Goal: Communication & Community: Answer question/provide support

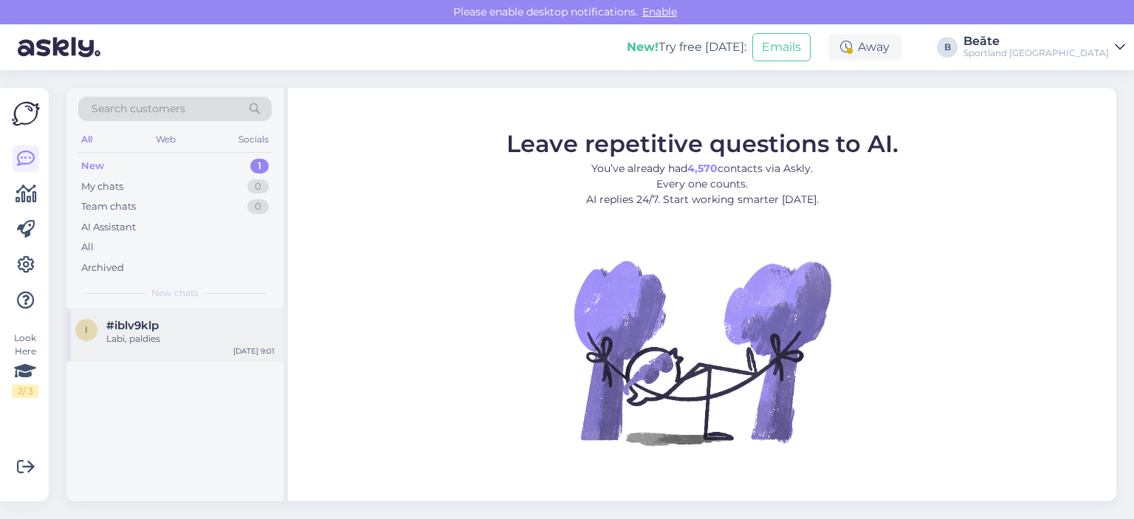
click at [150, 334] on div "Labi, paldies" at bounding box center [190, 338] width 168 height 13
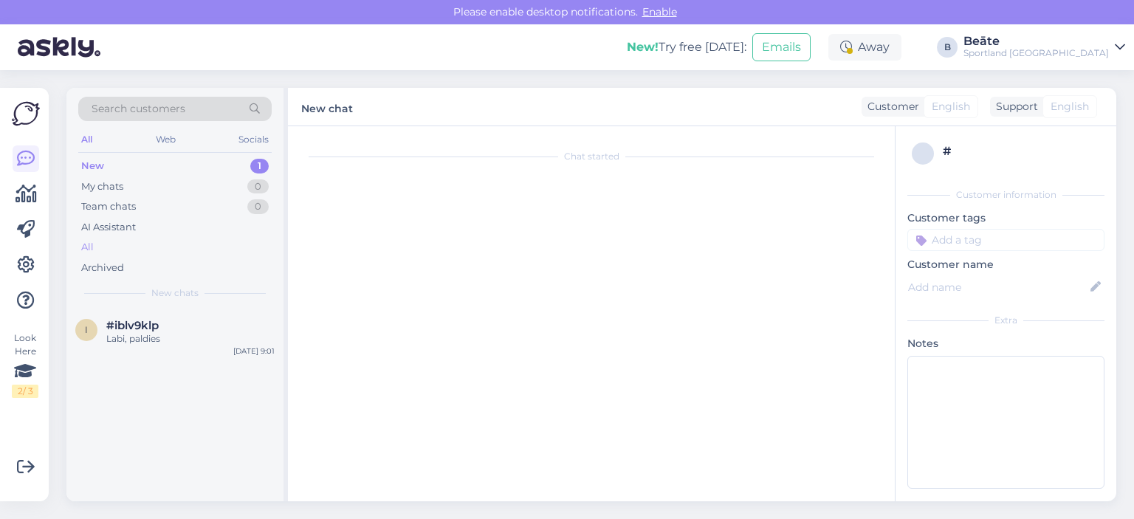
click at [100, 250] on div "All" at bounding box center [174, 247] width 193 height 21
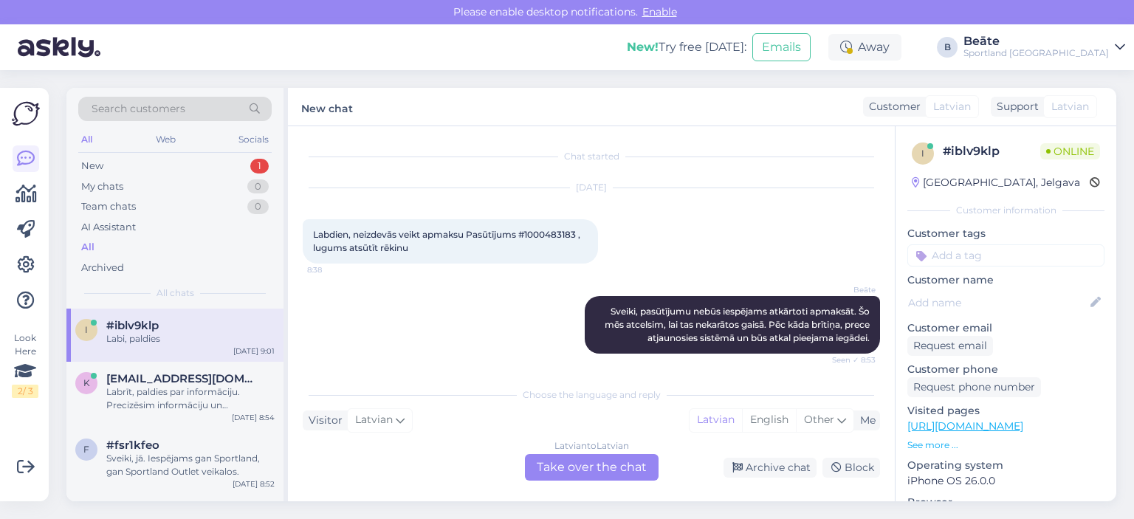
scroll to position [66, 0]
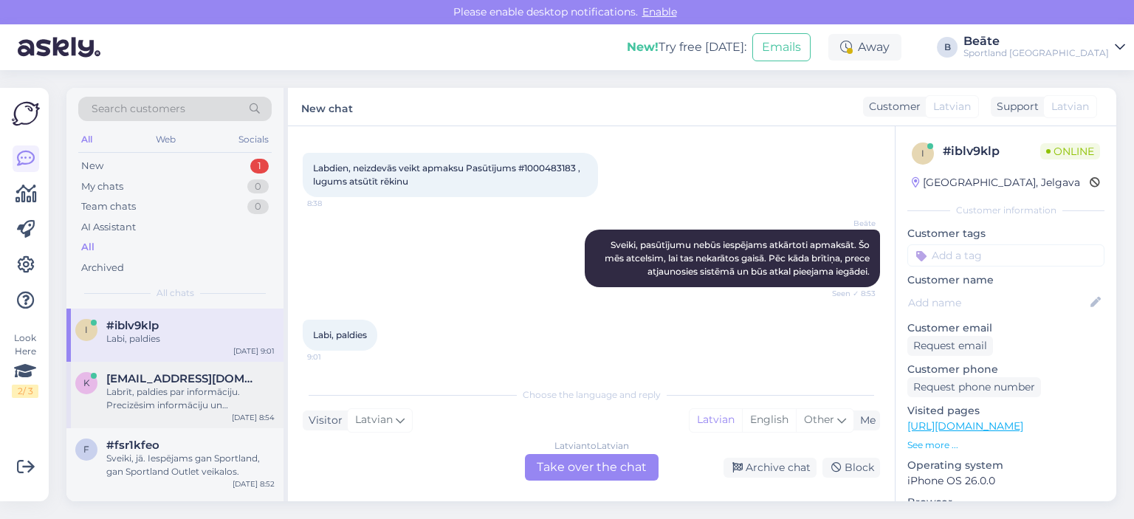
click at [180, 392] on div "Labrīt, paldies par informāciju. Precizēsim informāciju un sazināsimies ar Jums." at bounding box center [190, 398] width 168 height 27
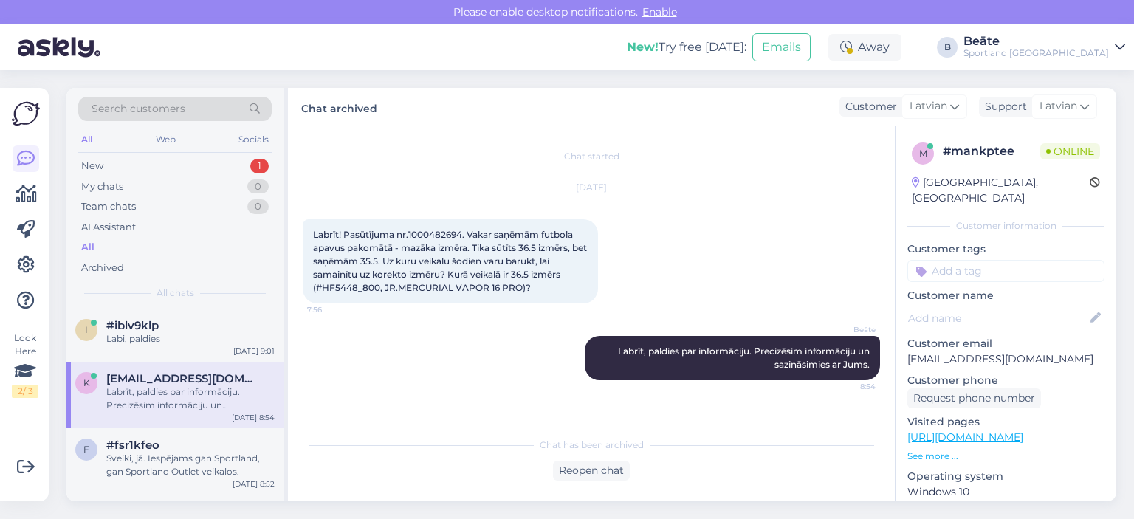
click at [437, 227] on div "Labrīt! Pasūtījuma nr.1000482694. Vakar saņēmām futbola apavus pakomātā - mazāk…" at bounding box center [450, 261] width 295 height 84
click at [452, 231] on span "Labrīt! Pasūtījuma nr.1000482694. Vakar saņēmām futbola apavus pakomātā - mazāk…" at bounding box center [451, 261] width 276 height 64
copy span "1000482694"
click at [357, 286] on span "Labrīt! Pasūtījuma nr.1000482694. Vakar saņēmām futbola apavus pakomātā - mazāk…" at bounding box center [451, 261] width 276 height 64
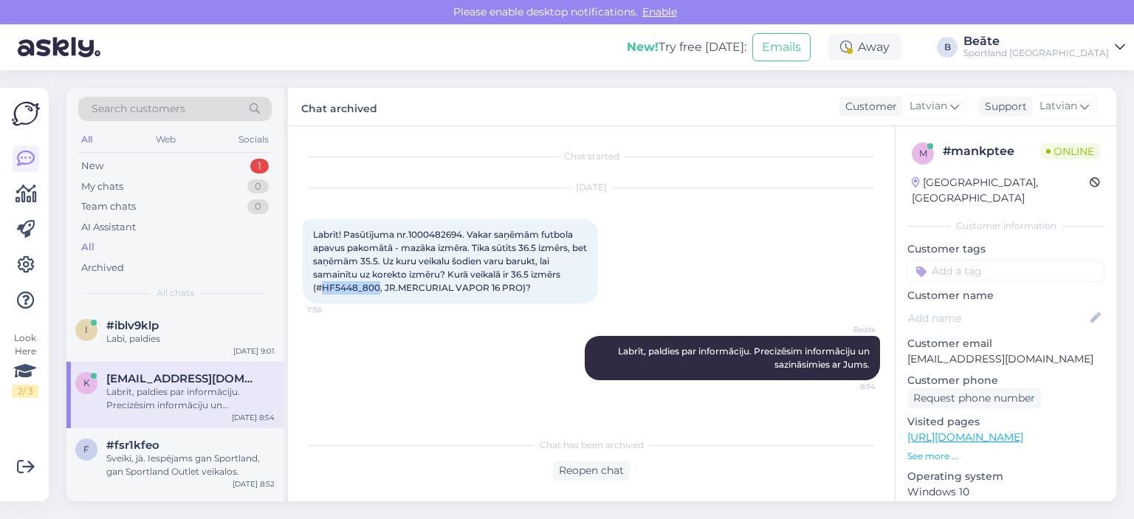
click at [357, 286] on span "Labrīt! Pasūtījuma nr.1000482694. Vakar saņēmām futbola apavus pakomātā - mazāk…" at bounding box center [451, 261] width 276 height 64
copy span "HF5448_800"
click at [582, 468] on div "Reopen chat" at bounding box center [591, 471] width 77 height 20
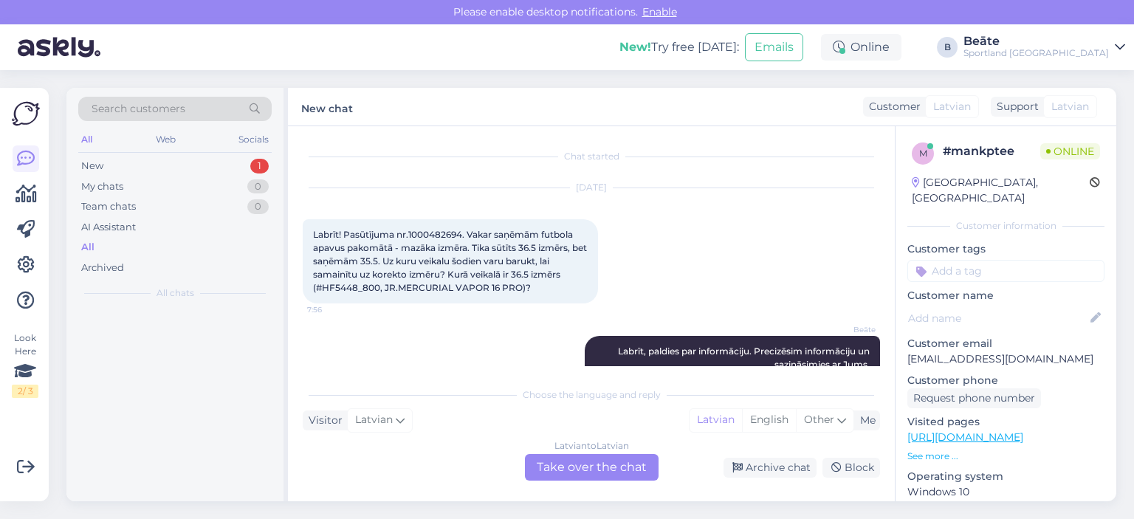
click at [590, 450] on div "Latvian to Latvian" at bounding box center [592, 445] width 75 height 13
click at [598, 462] on div "Latvian to Latvian Take over the chat" at bounding box center [592, 467] width 134 height 27
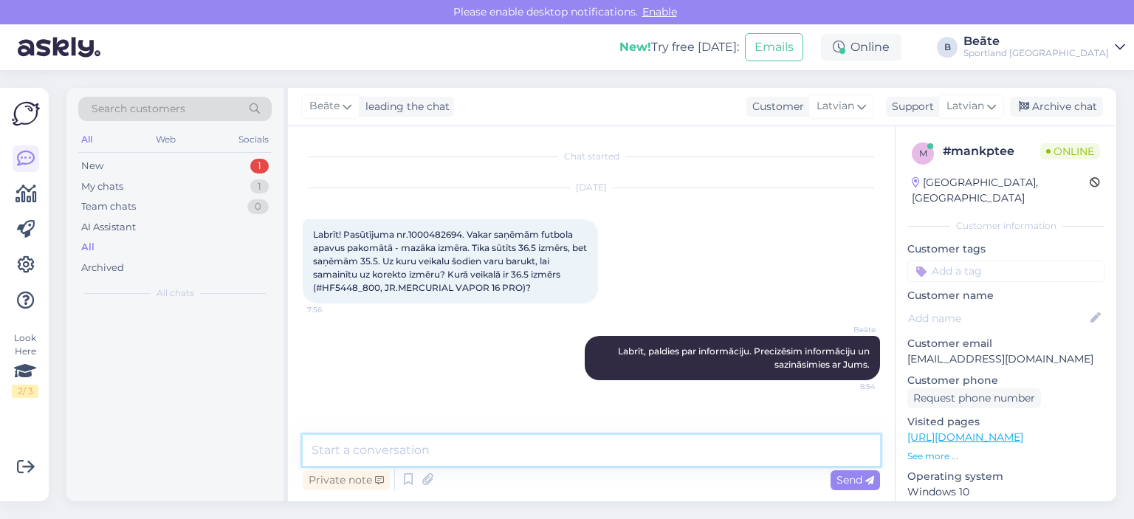
click at [593, 455] on textarea at bounding box center [591, 450] width 577 height 31
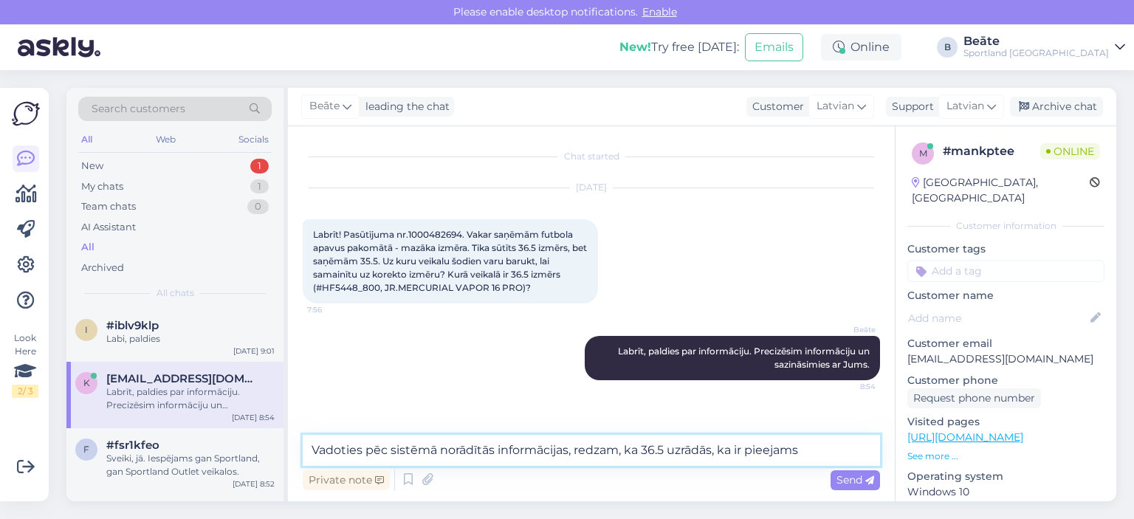
paste textarea "sportland future athletes"
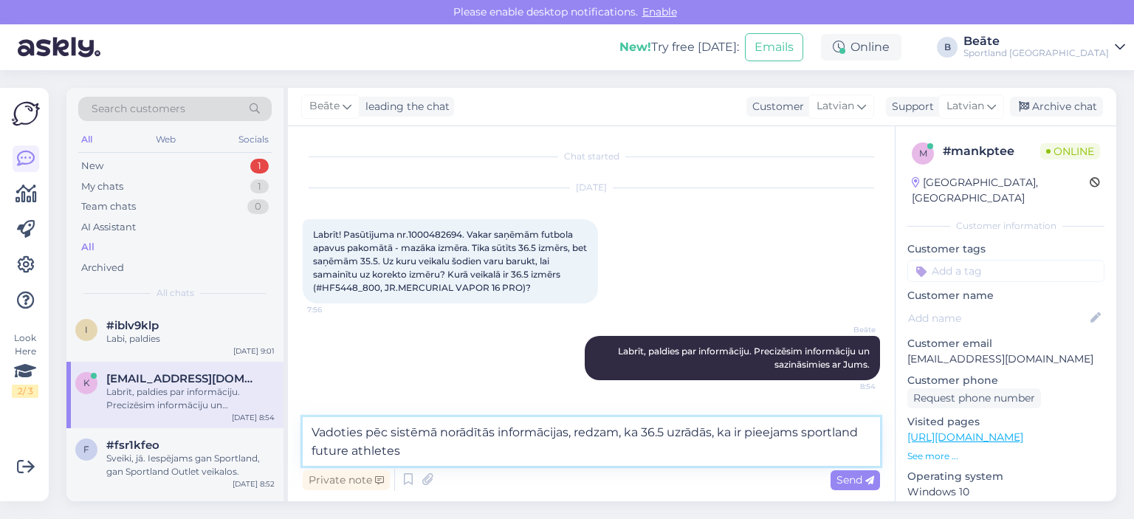
click at [812, 432] on textarea "Vadoties pēc sistēmā norādītās informācijas, redzam, ka 36.5 uzrādās, ka ir pie…" at bounding box center [591, 441] width 577 height 49
click at [416, 446] on textarea "Vadoties pēc sistēmā norādītās informācijas, redzam, ka 36.5 uzrādās, ka ir pie…" at bounding box center [591, 441] width 577 height 49
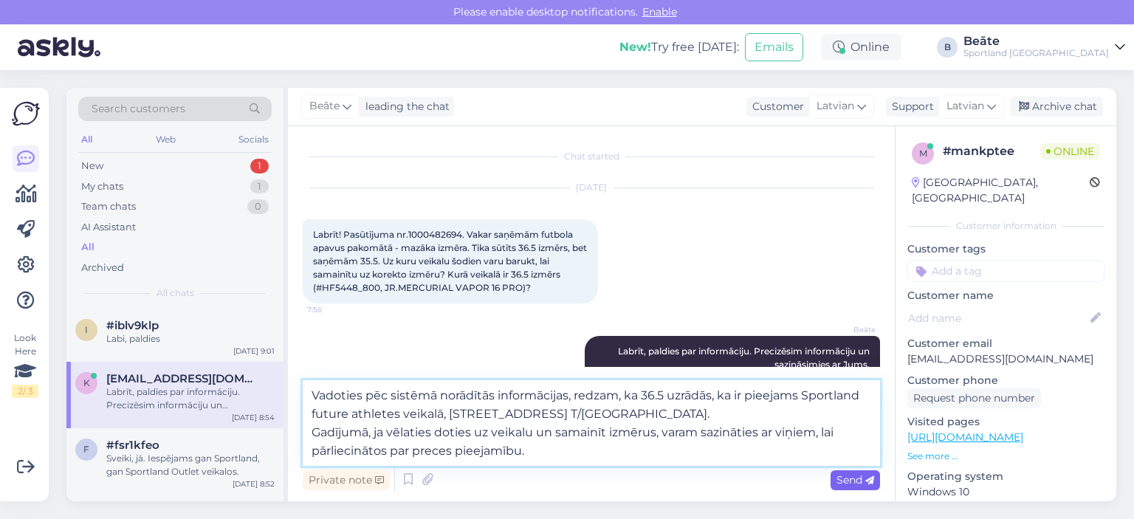
type textarea "Vadoties pēc sistēmā norādītās informācijas, redzam, ka 36.5 uzrādās, ka ir pie…"
click at [856, 481] on span "Send" at bounding box center [856, 479] width 38 height 13
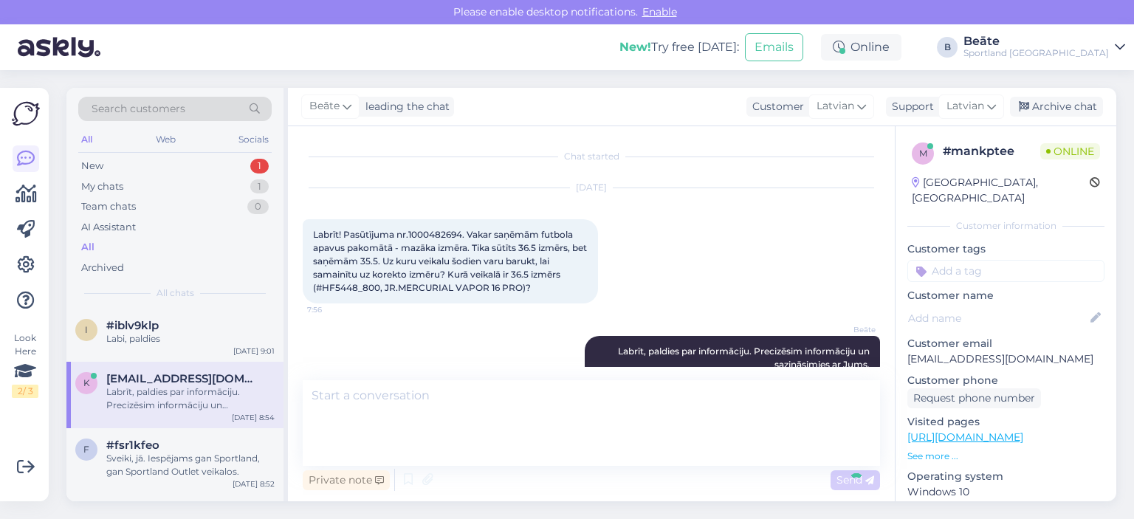
scroll to position [105, 0]
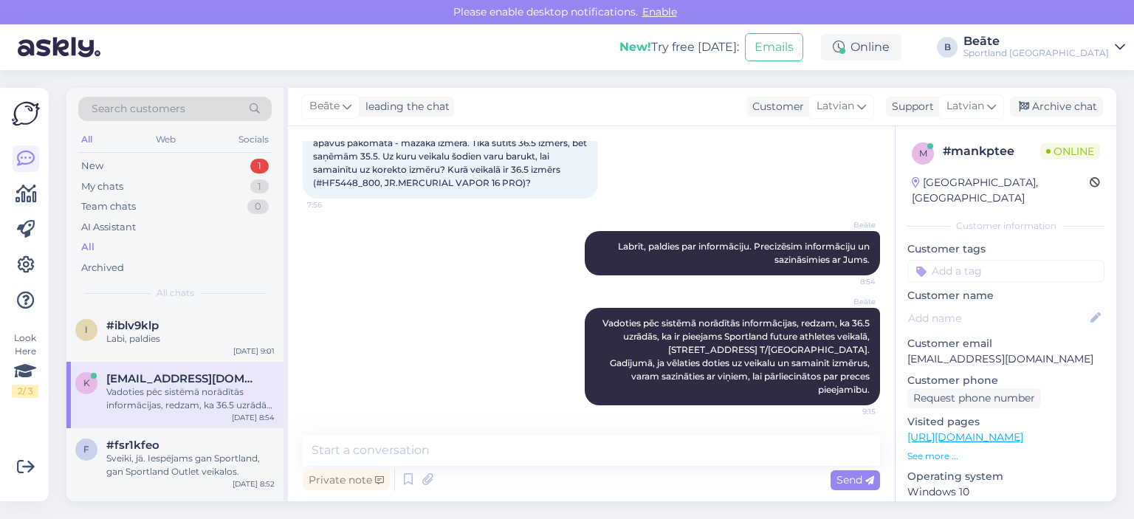
click at [1064, 117] on div "[PERSON_NAME] leading the chat Customer Latvian Support Latvian Archive chat" at bounding box center [702, 107] width 828 height 38
click at [1062, 116] on div "Archive chat" at bounding box center [1056, 107] width 93 height 20
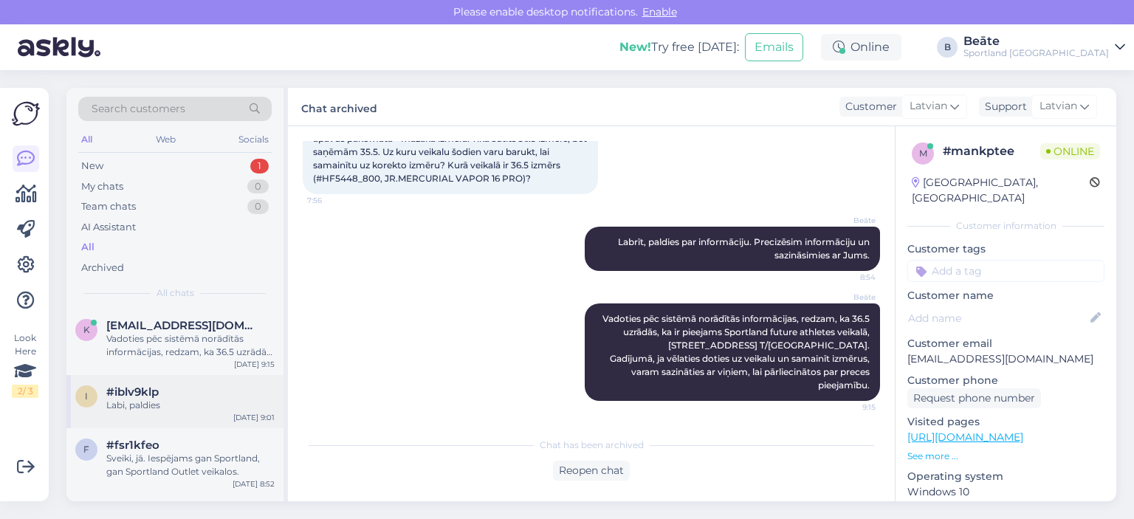
click at [182, 399] on div "Labi, paldies" at bounding box center [190, 405] width 168 height 13
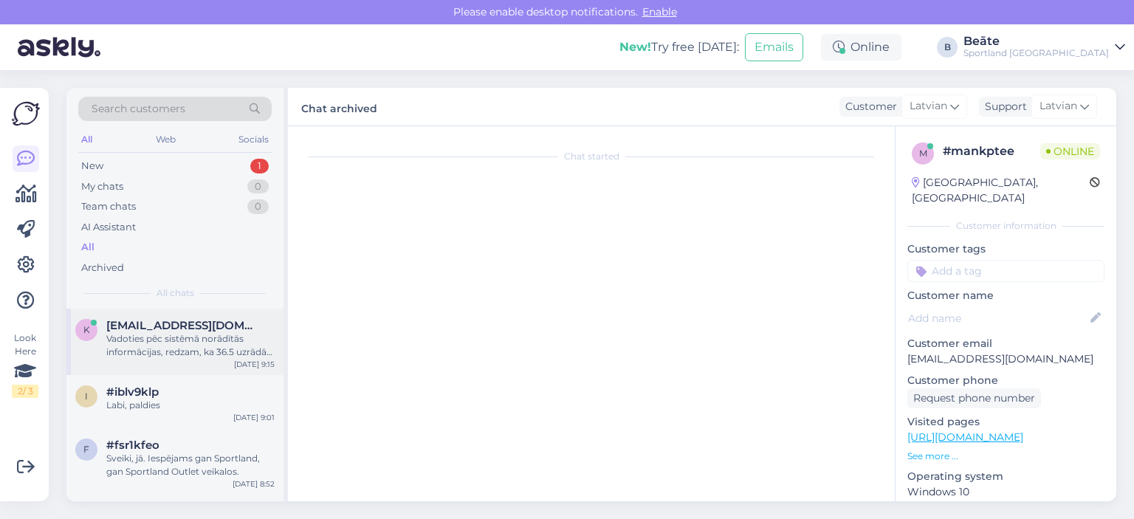
scroll to position [66, 0]
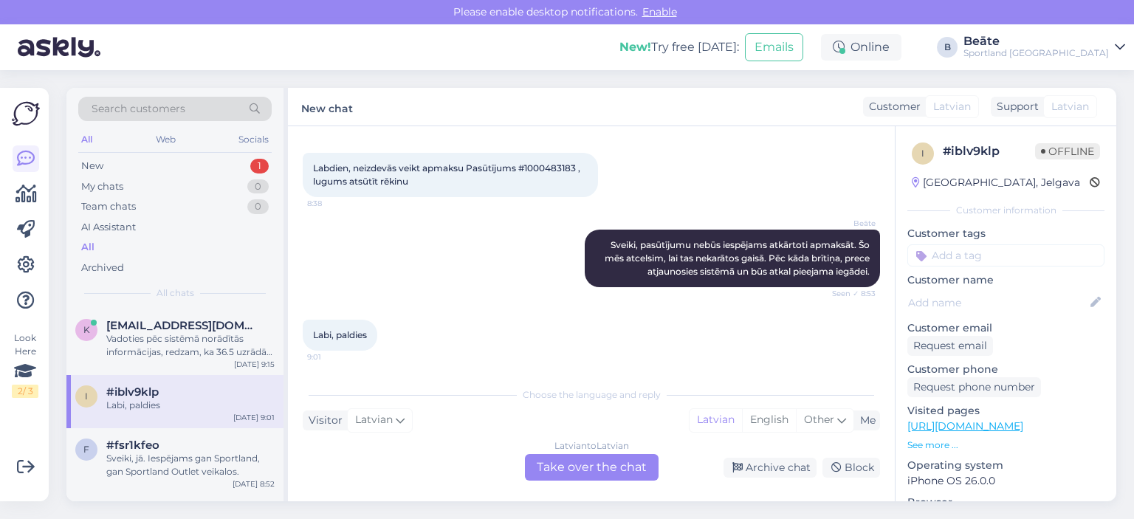
click at [556, 167] on span "Labdien, neizdevās veikt apmaksu Pasūtījums #1000483183 , lugums atsūtīt rēkinu" at bounding box center [448, 174] width 270 height 24
copy span "1000483183"
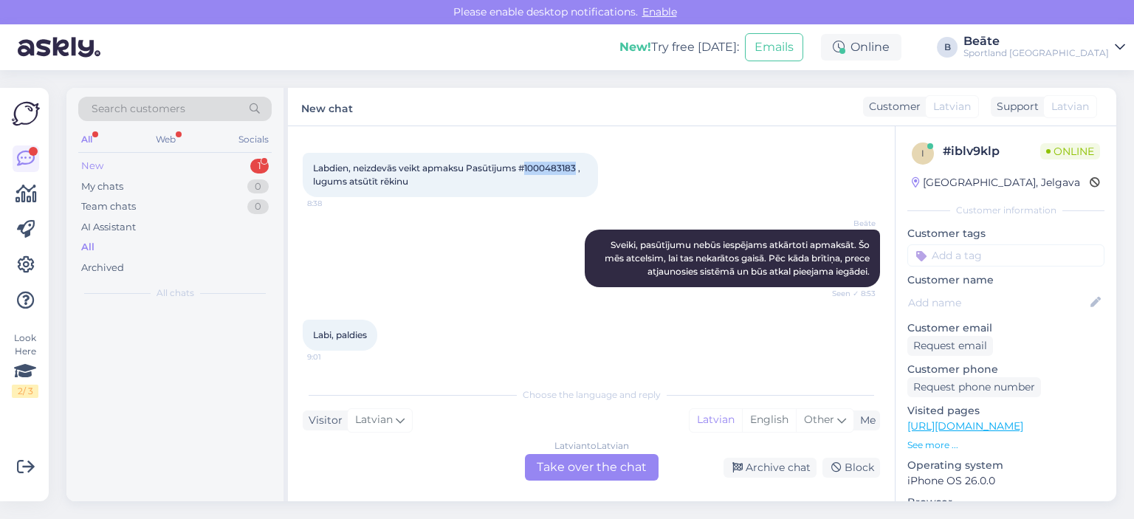
click at [109, 166] on div "New 1" at bounding box center [174, 166] width 193 height 21
click at [123, 185] on div "My chats" at bounding box center [102, 186] width 42 height 15
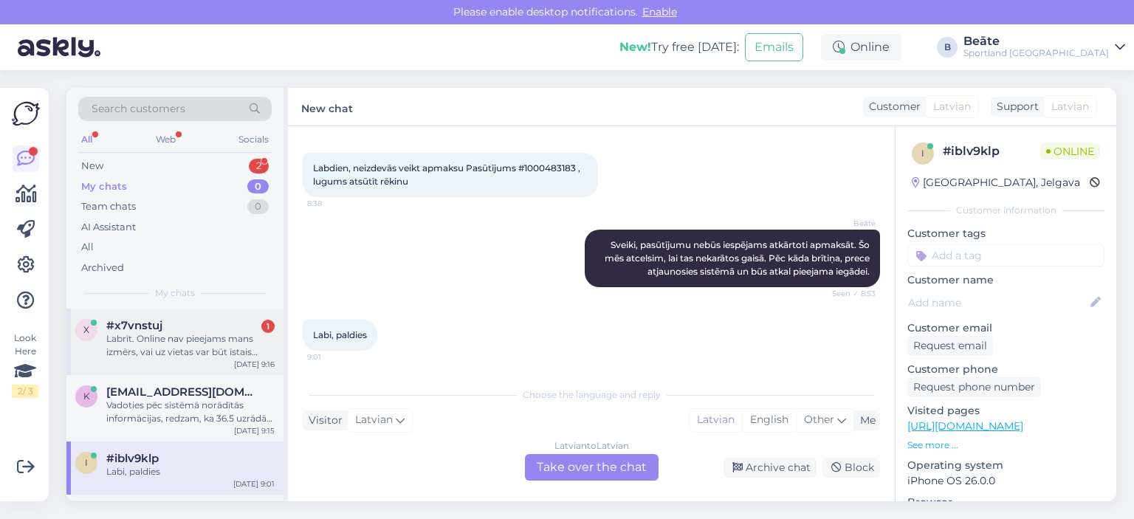
click at [176, 334] on div "Labrīt. Online nav pieejams mans izmērs, vai uz vietas var būt īstais izmērs? […" at bounding box center [190, 345] width 168 height 27
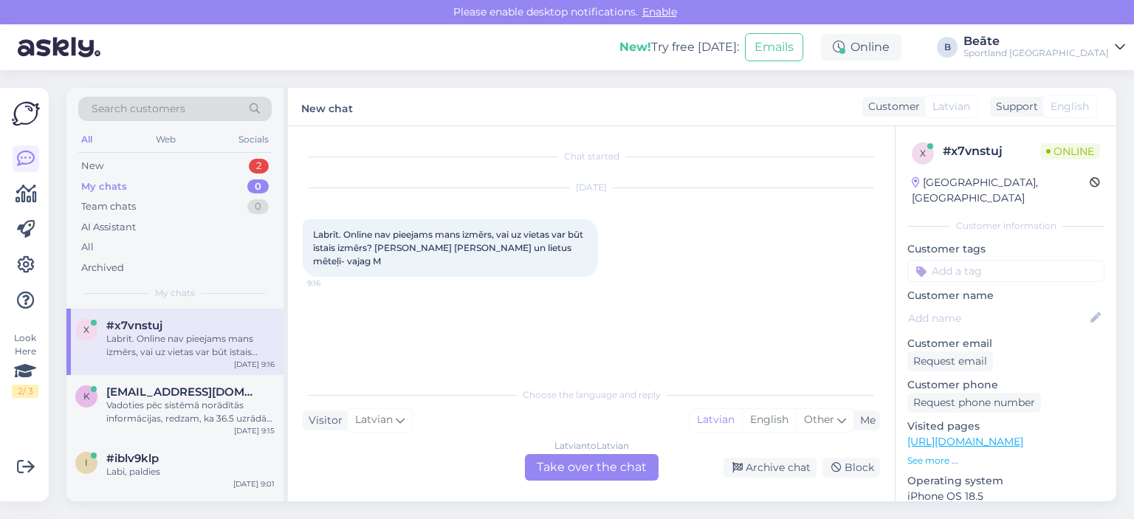
click at [585, 467] on div "Latvian to Latvian Take over the chat" at bounding box center [592, 467] width 134 height 27
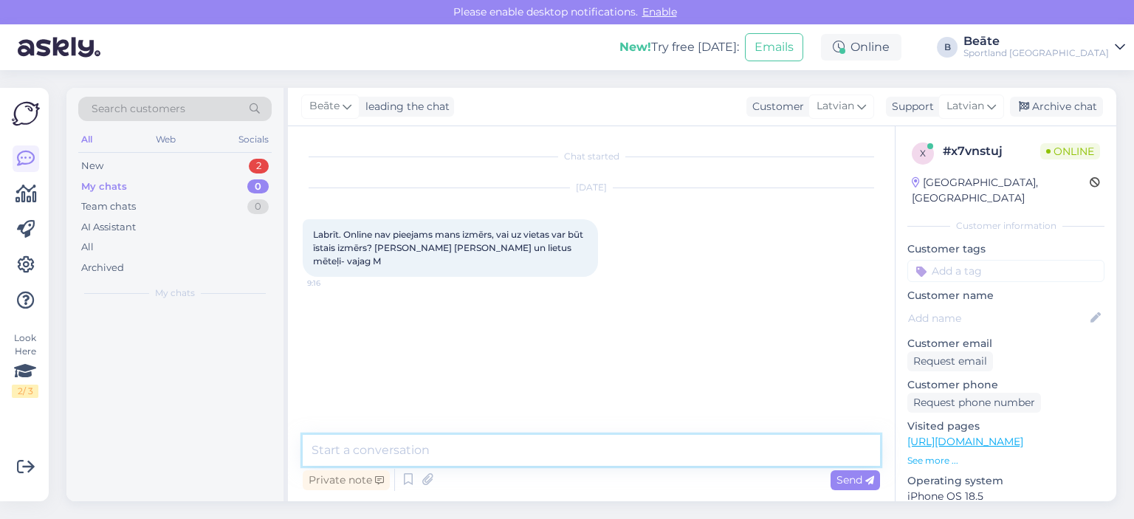
click at [581, 443] on textarea at bounding box center [591, 450] width 577 height 31
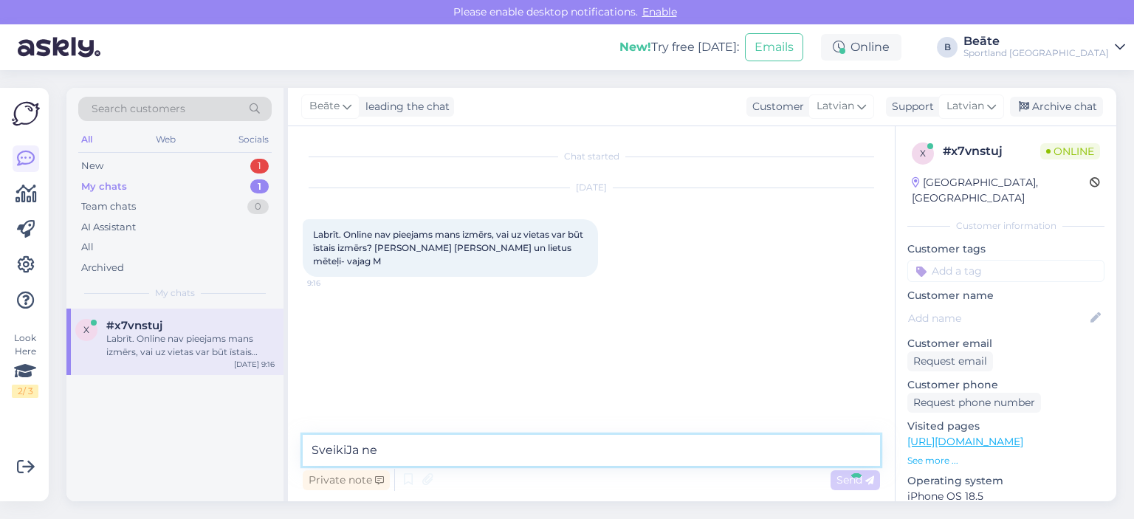
type textarea "SveikiJa n"
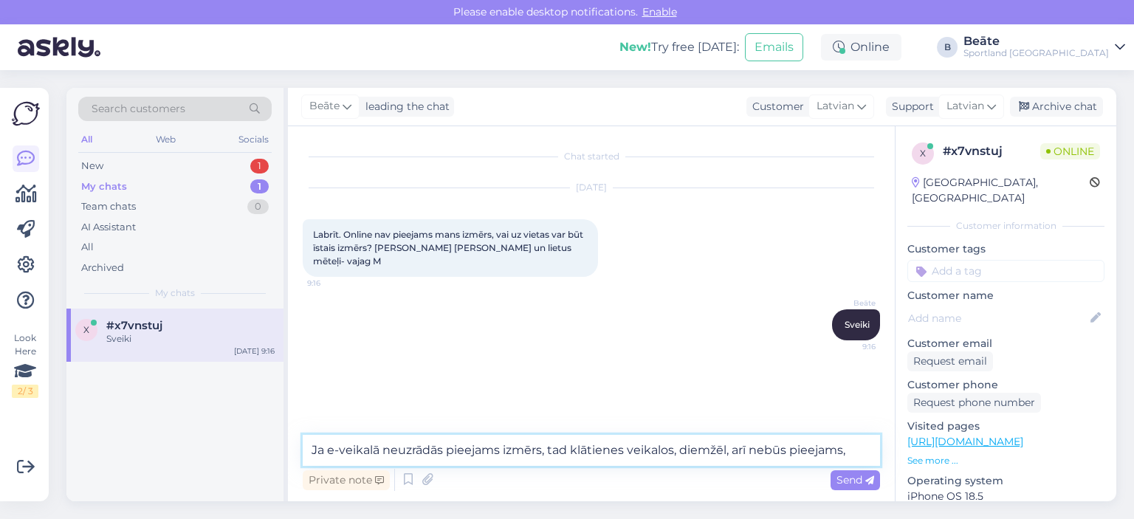
type textarea "Ja e-veikalā neuzrādās pieejams izmērs, tad klātienes veikalos, diemžēl, arī ne…"
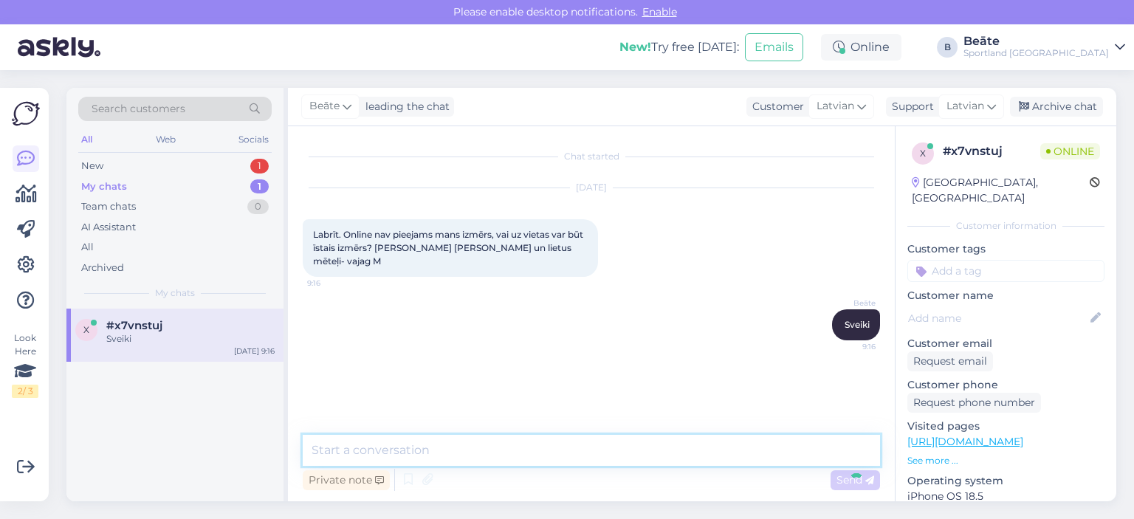
scroll to position [12, 0]
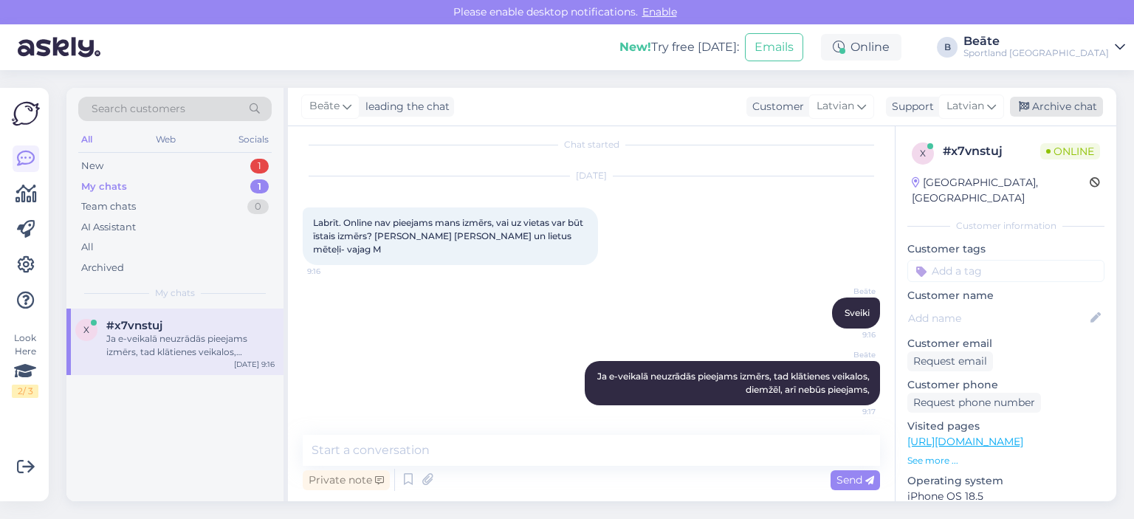
click at [1040, 109] on div "Archive chat" at bounding box center [1056, 107] width 93 height 20
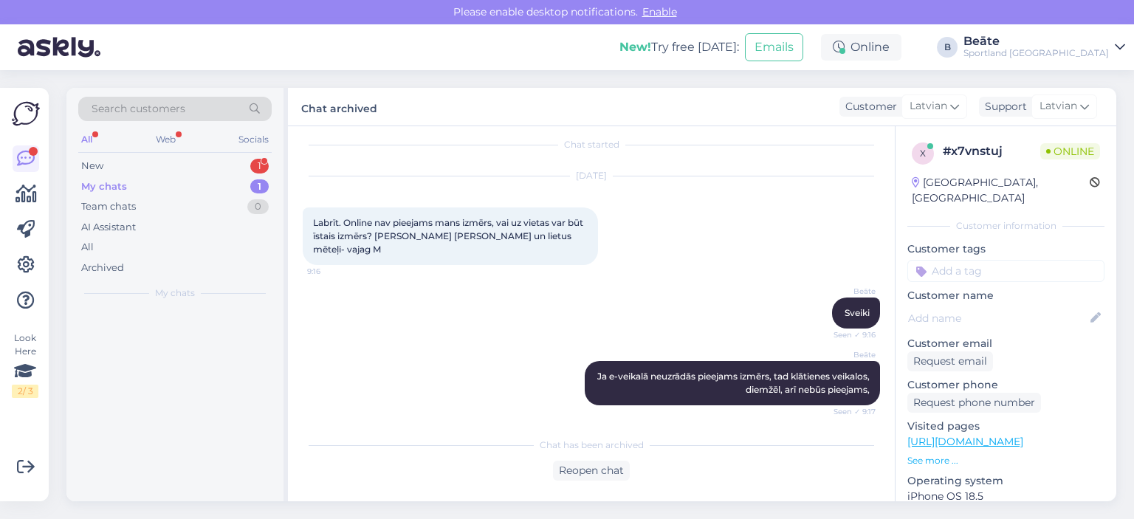
scroll to position [93, 0]
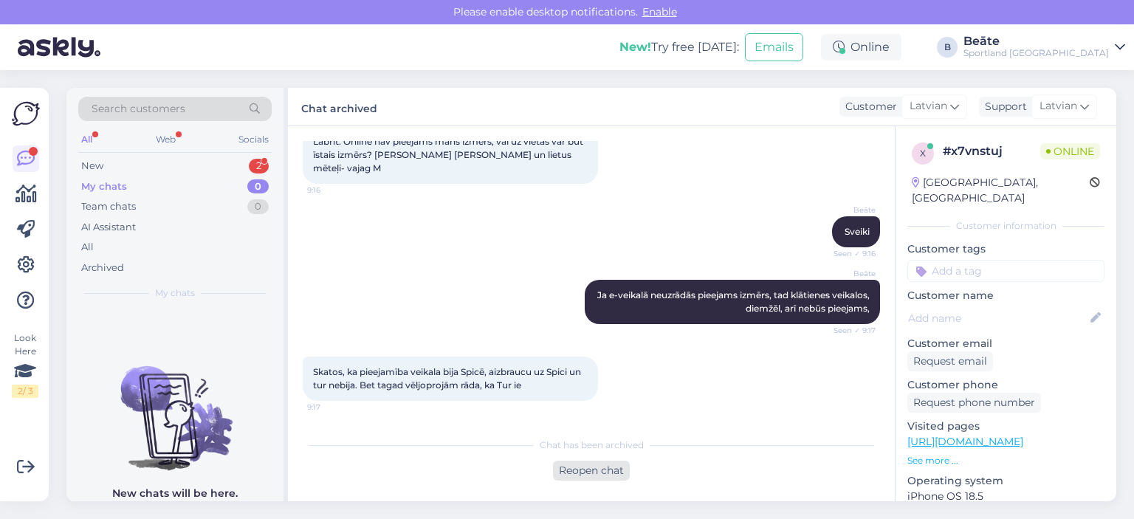
click at [608, 470] on div "Reopen chat" at bounding box center [591, 471] width 77 height 20
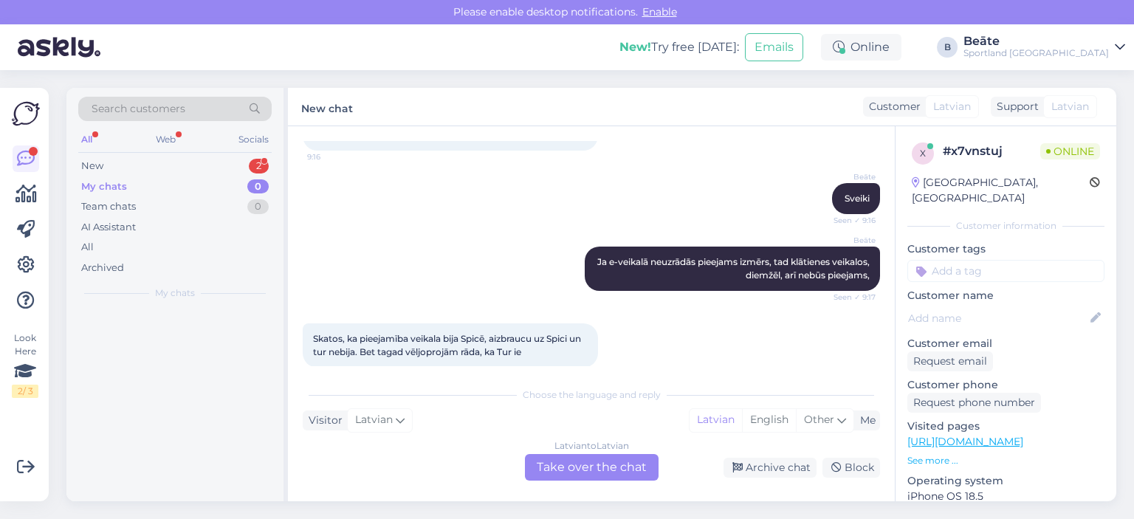
scroll to position [143, 0]
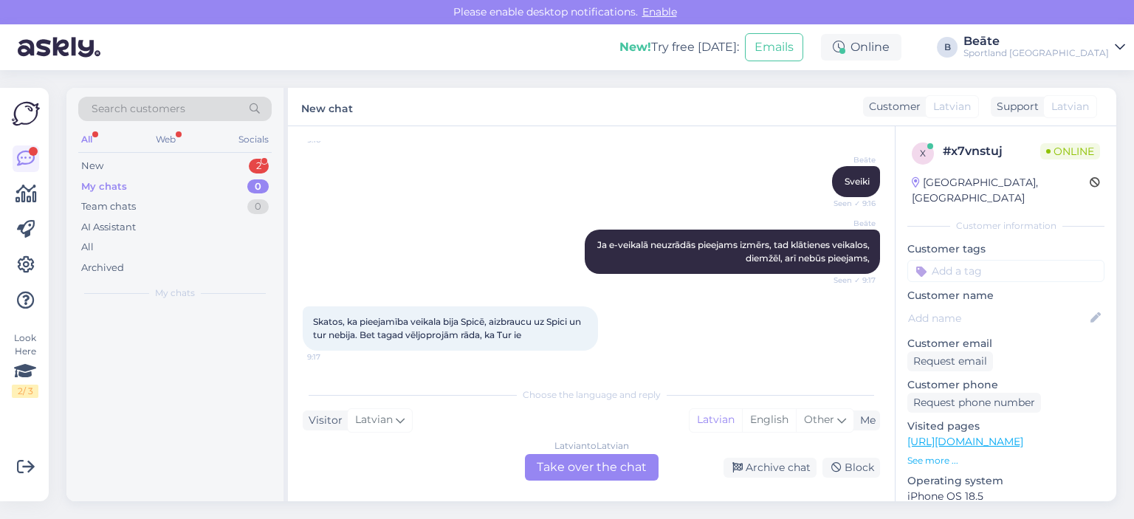
drag, startPoint x: 603, startPoint y: 469, endPoint x: 613, endPoint y: 456, distance: 16.8
click at [603, 469] on div "Latvian to Latvian Take over the chat" at bounding box center [592, 467] width 134 height 27
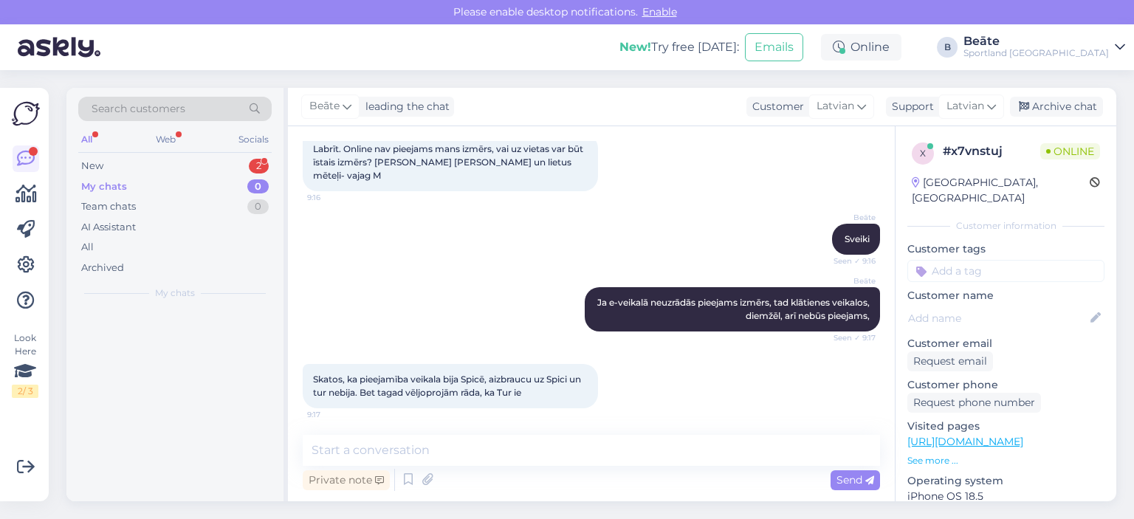
scroll to position [89, 0]
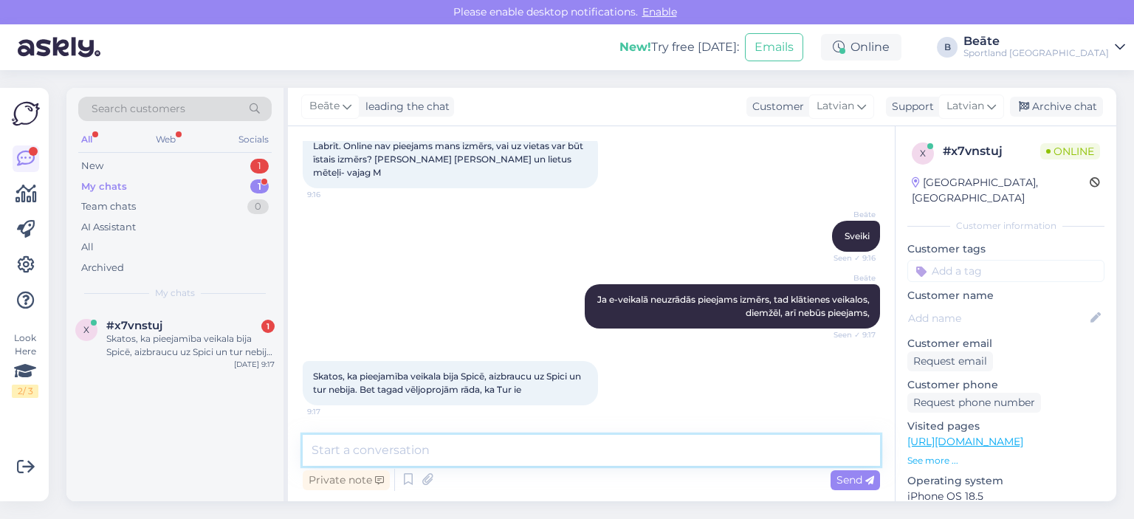
click at [663, 446] on textarea at bounding box center [591, 450] width 577 height 31
click at [197, 322] on div "#x7vnstuj 1" at bounding box center [190, 325] width 168 height 13
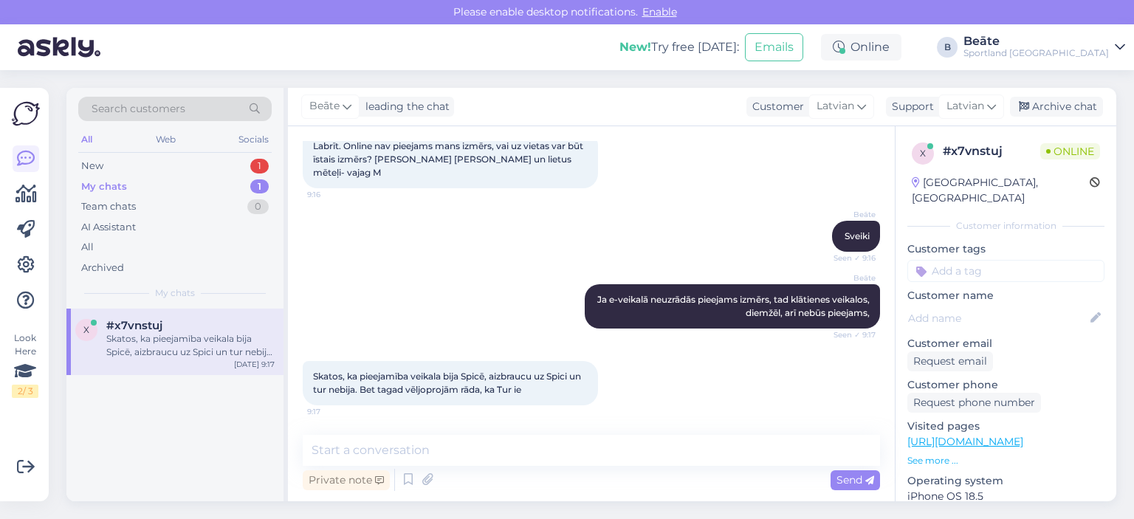
scroll to position [15, 0]
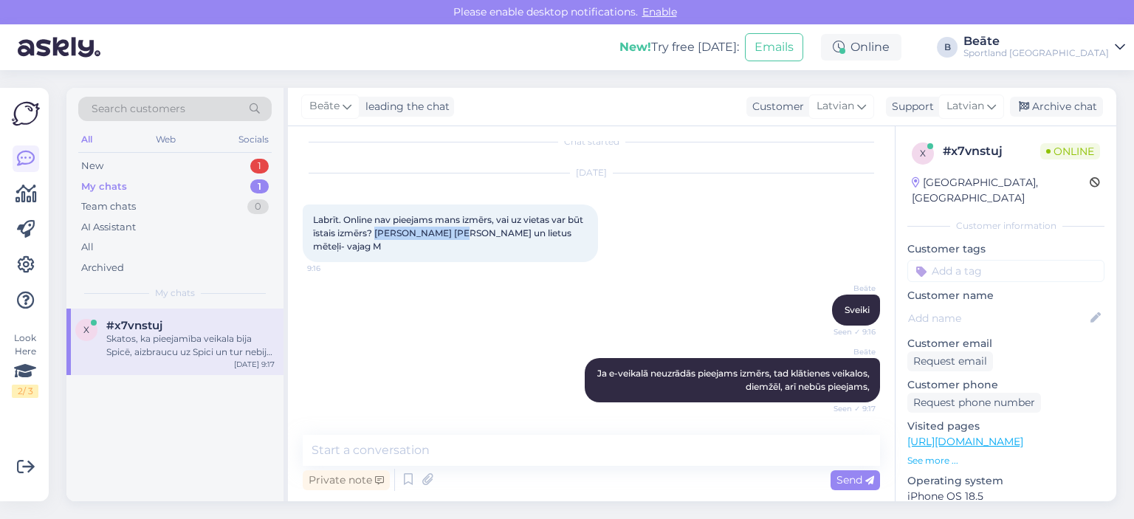
drag, startPoint x: 497, startPoint y: 231, endPoint x: 393, endPoint y: 233, distance: 104.1
click at [393, 233] on div "Labrīt. Online nav pieejams mans izmērs, vai uz vietas var būt īstais izmērs? […" at bounding box center [450, 234] width 295 height 58
copy span "[PERSON_NAME]"
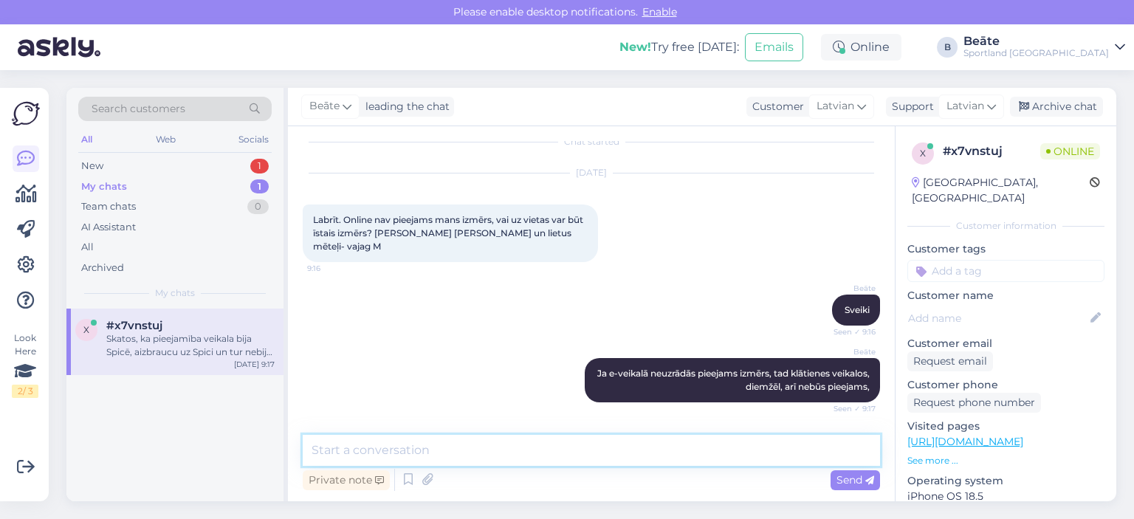
click at [447, 449] on textarea at bounding box center [591, 450] width 577 height 31
type textarea "Nebūs, diemžēl, pieejams."
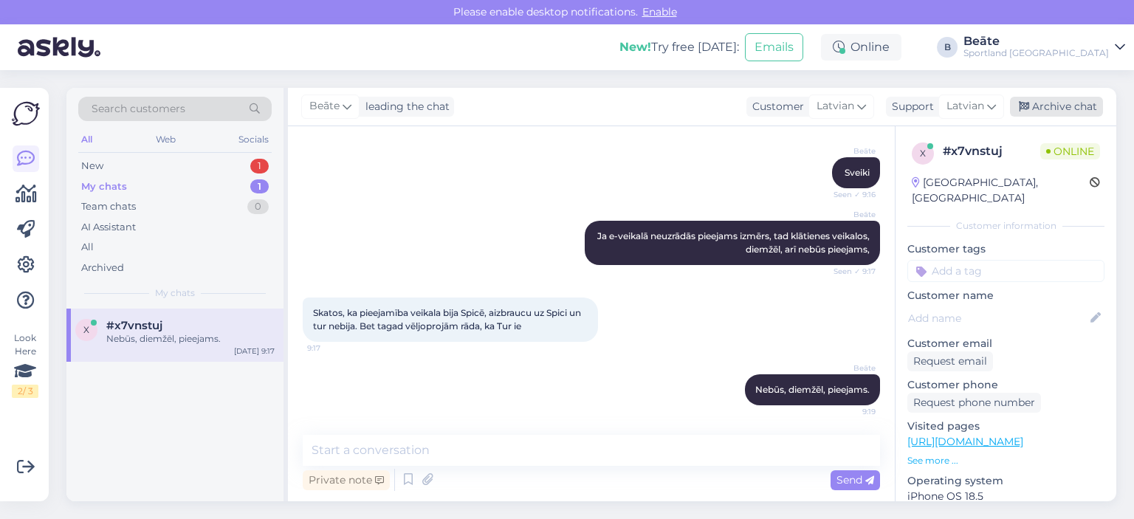
click at [1038, 100] on div "Archive chat" at bounding box center [1056, 107] width 93 height 20
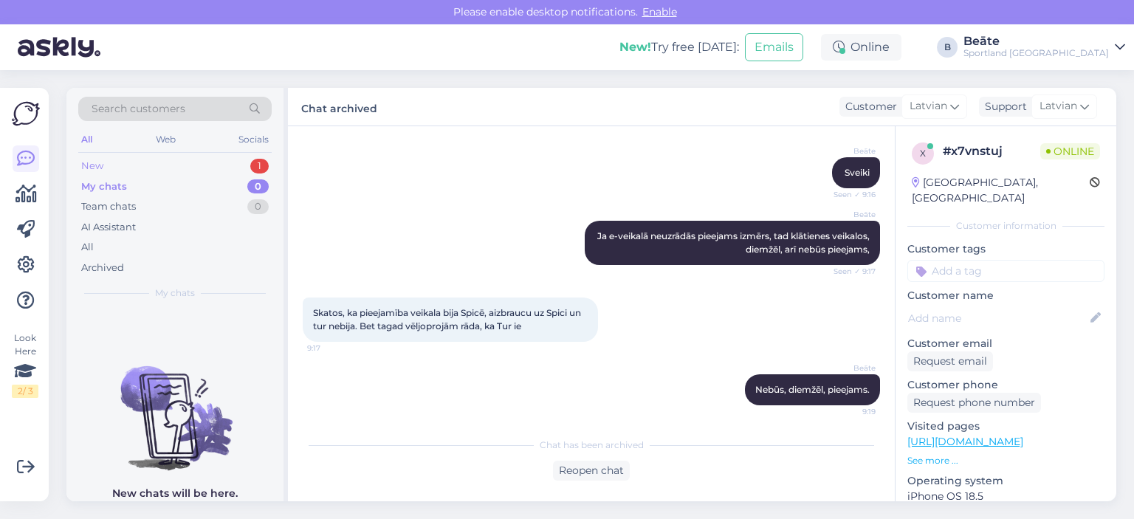
click at [101, 164] on div "New" at bounding box center [92, 166] width 22 height 15
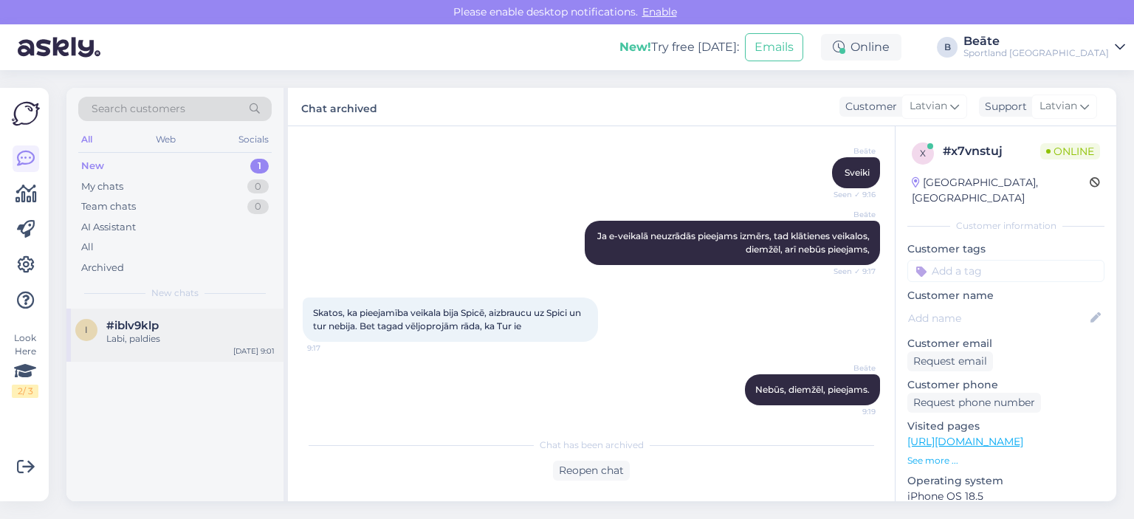
click at [138, 336] on div "Labi, paldies" at bounding box center [190, 338] width 168 height 13
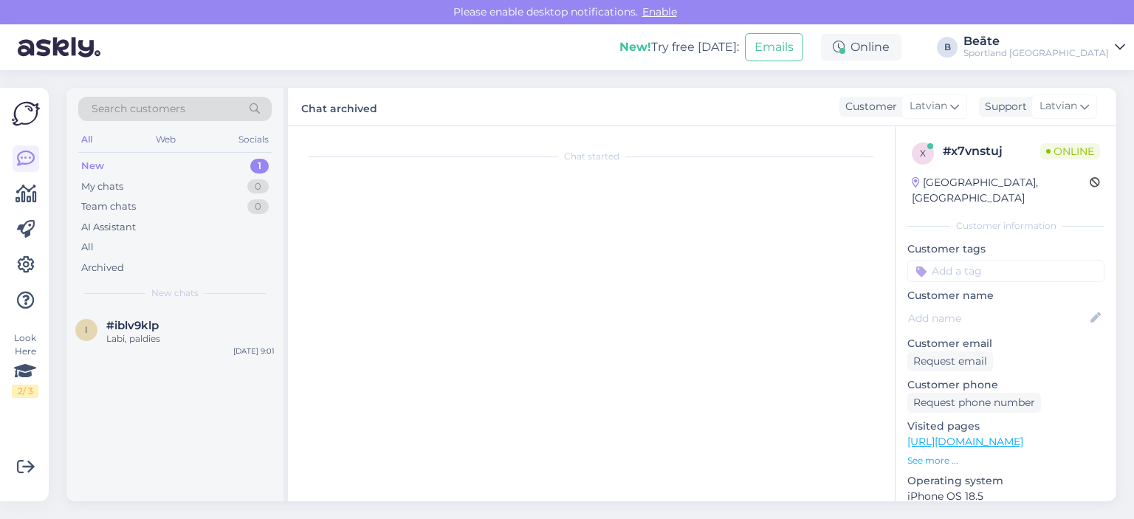
scroll to position [66, 0]
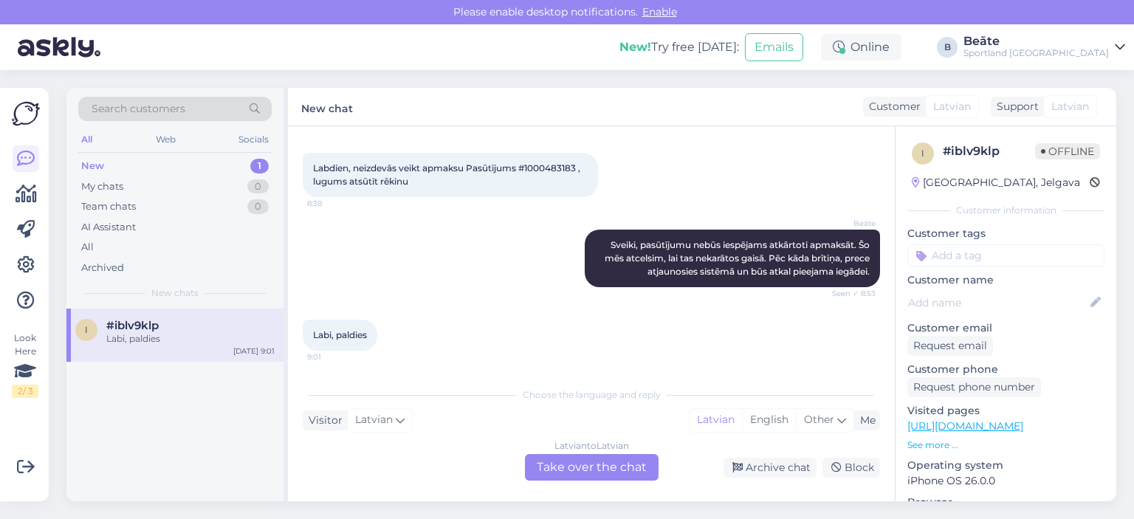
click at [629, 470] on div "Latvian to Latvian Take over the chat" at bounding box center [592, 467] width 134 height 27
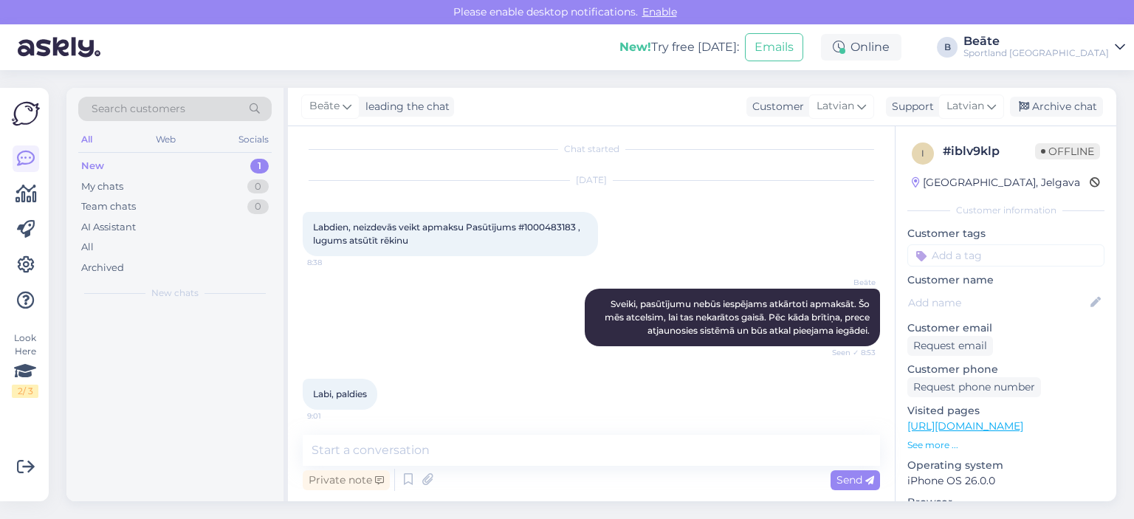
scroll to position [0, 0]
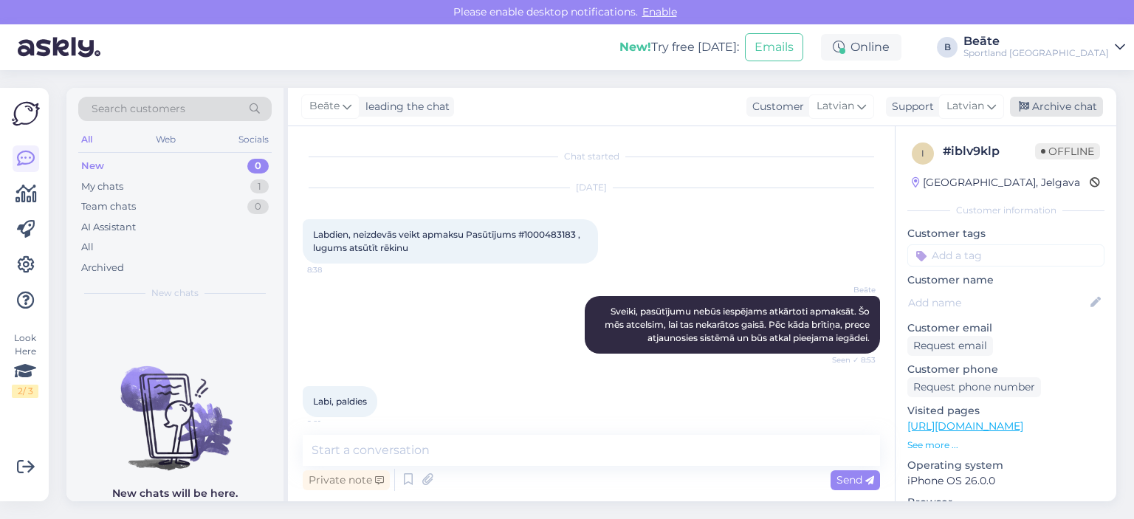
click at [1072, 100] on div "Archive chat" at bounding box center [1056, 107] width 93 height 20
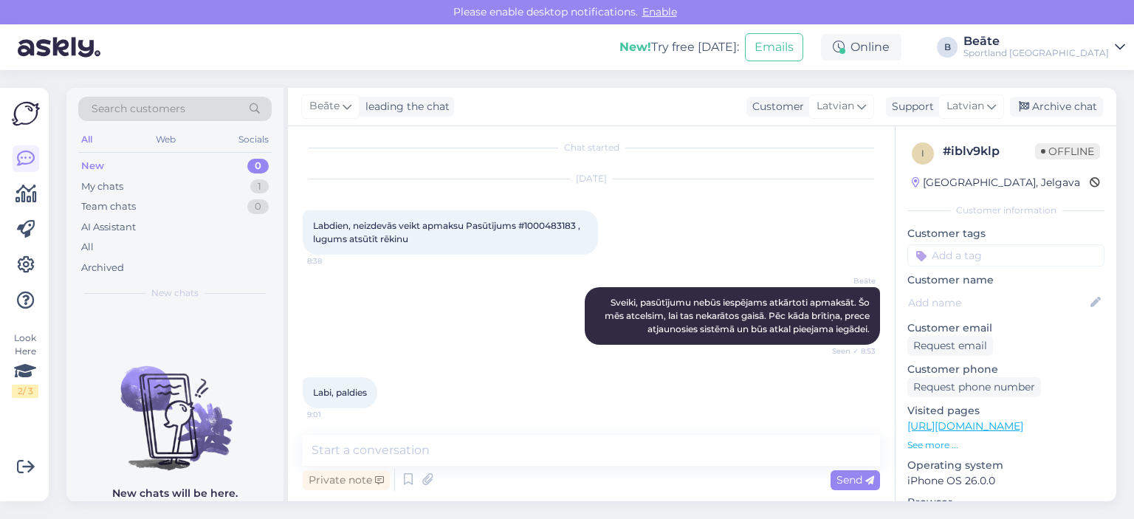
scroll to position [12, 0]
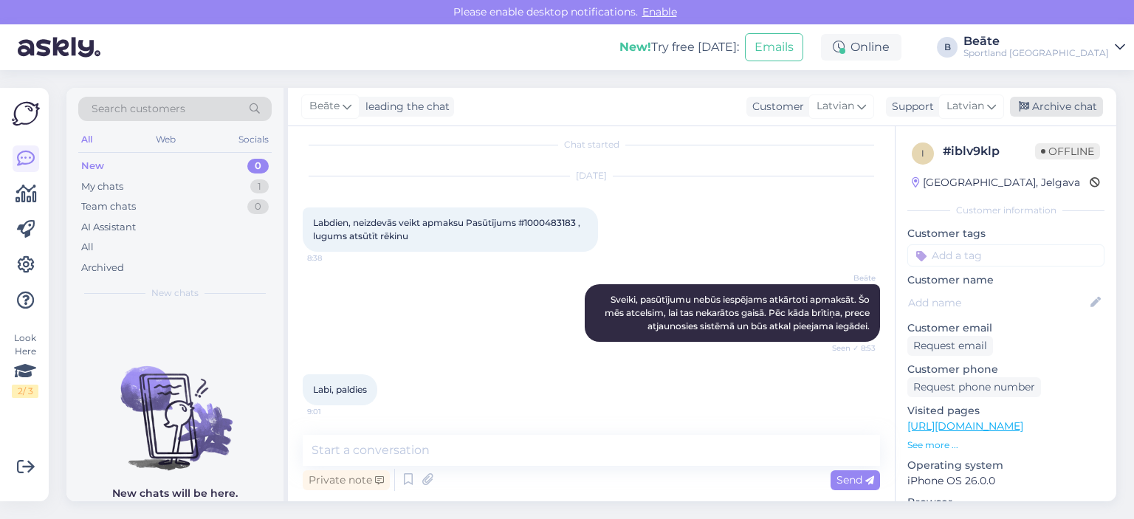
click at [1101, 100] on div "Archive chat" at bounding box center [1056, 107] width 93 height 20
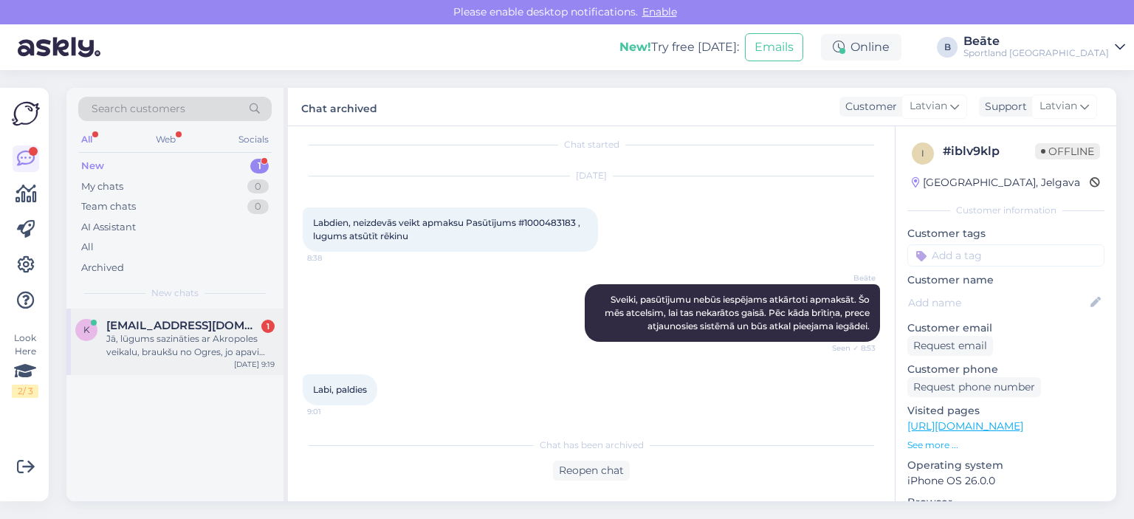
click at [168, 347] on div "Jā, lūgums sazināties ar Akropoles veikalu, braukšu no Ogres, jo apavi mums ir …" at bounding box center [190, 345] width 168 height 27
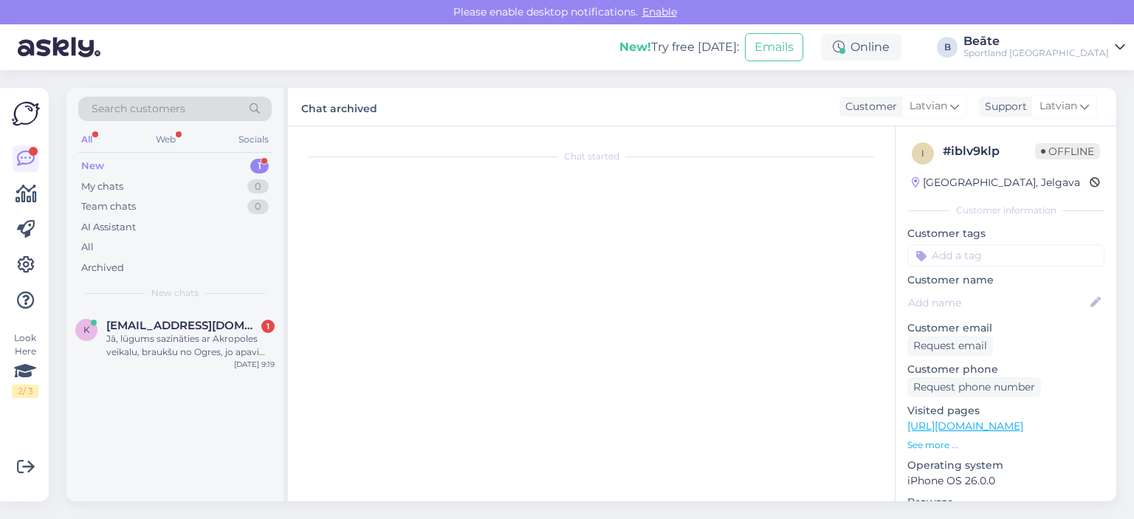
scroll to position [250, 0]
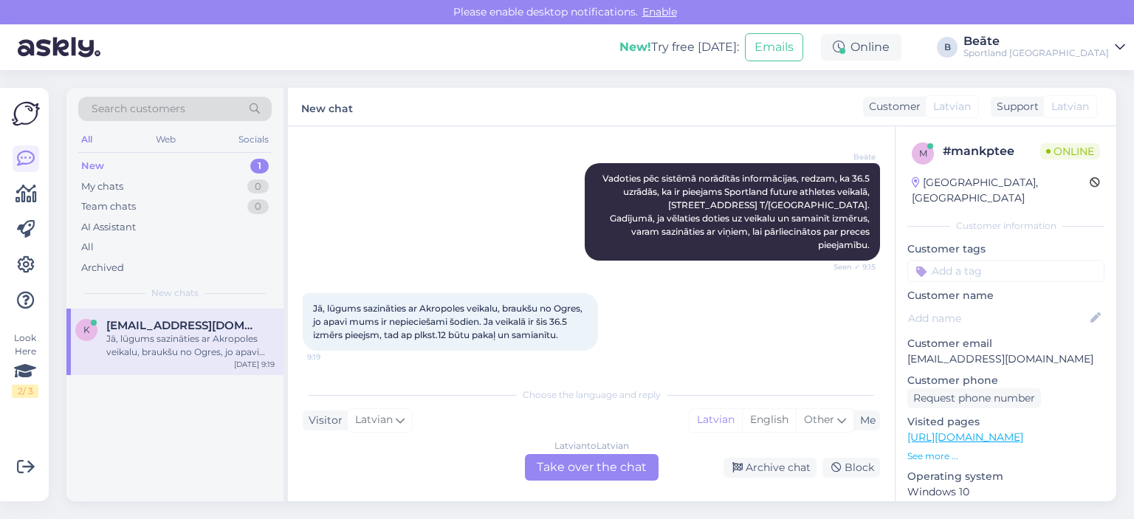
click at [639, 463] on div "Latvian to Latvian Take over the chat" at bounding box center [592, 467] width 134 height 27
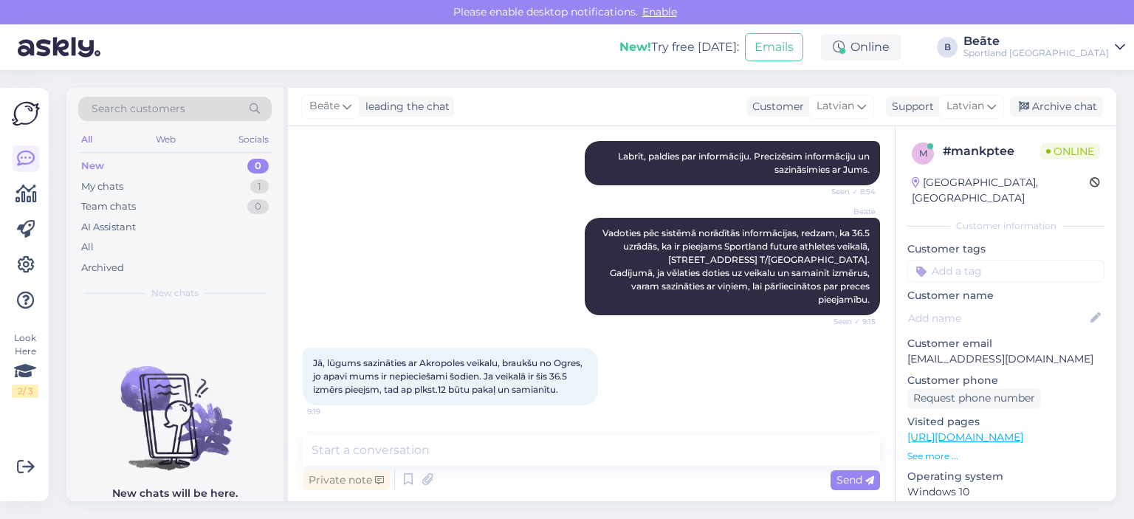
scroll to position [0, 0]
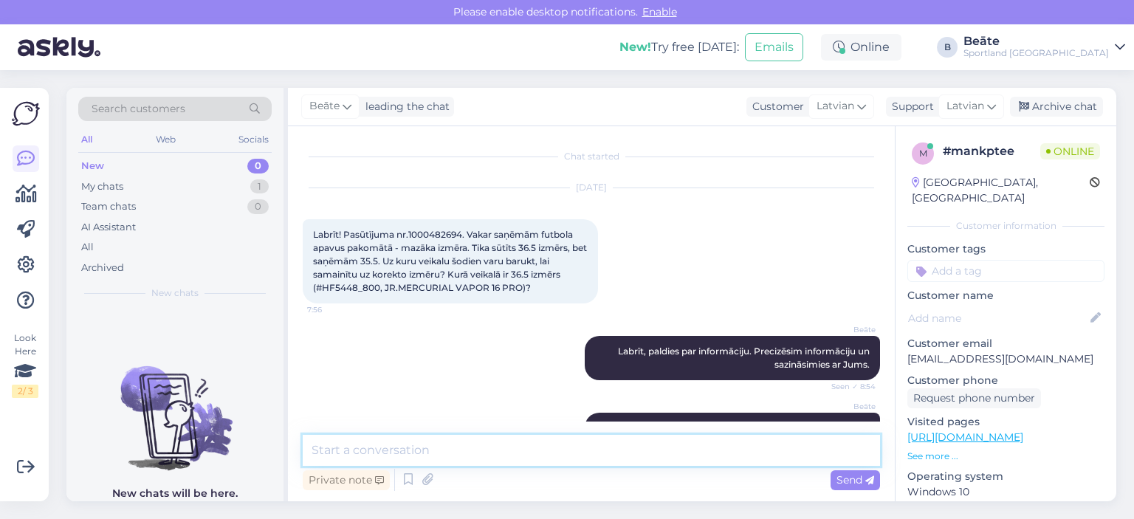
click at [518, 461] on textarea at bounding box center [591, 450] width 577 height 31
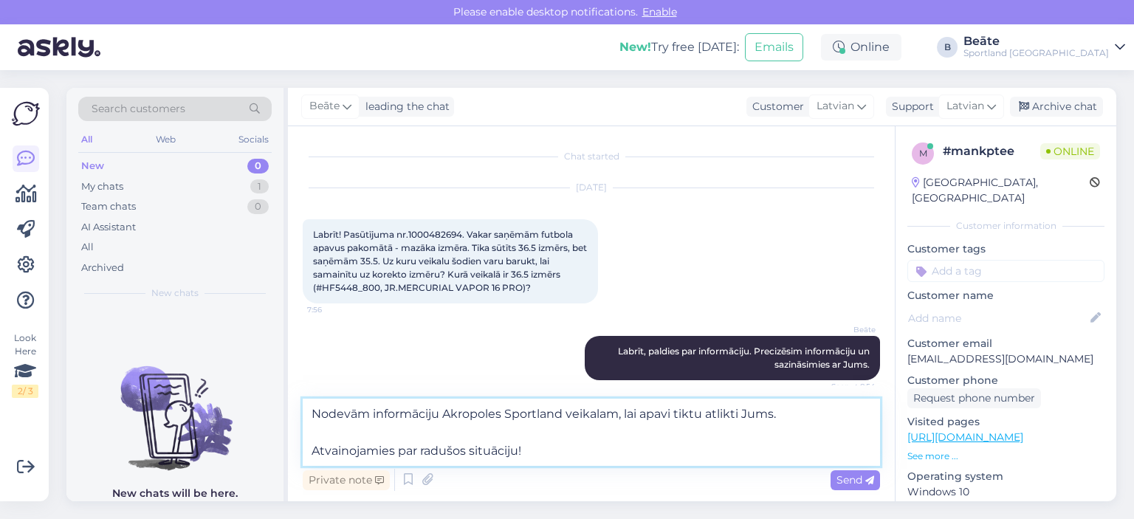
type textarea "Nodevām informāciju Akropoles Sportland veikalam, lai apavi tiktu atlikti Jums.…"
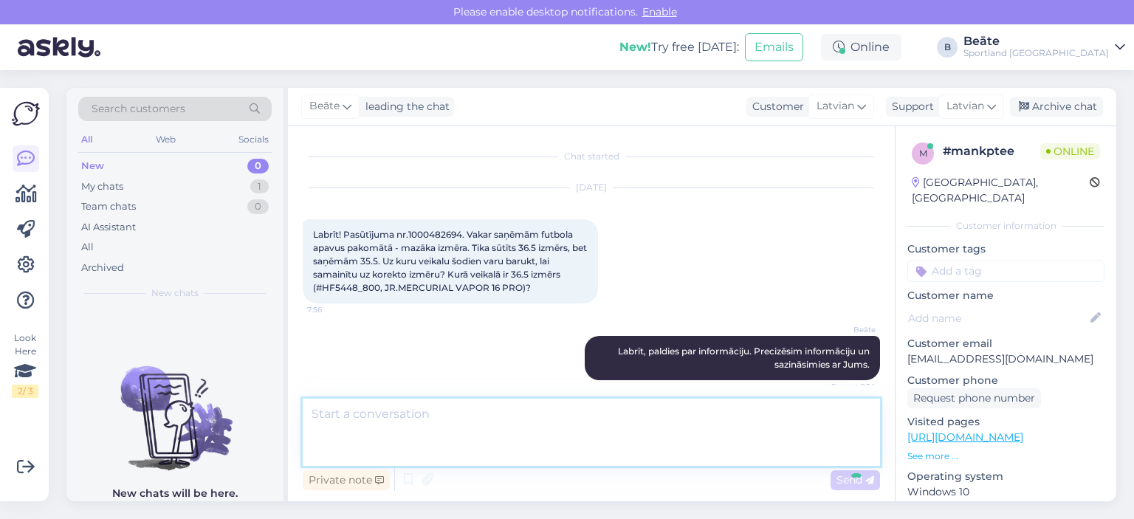
scroll to position [298, 0]
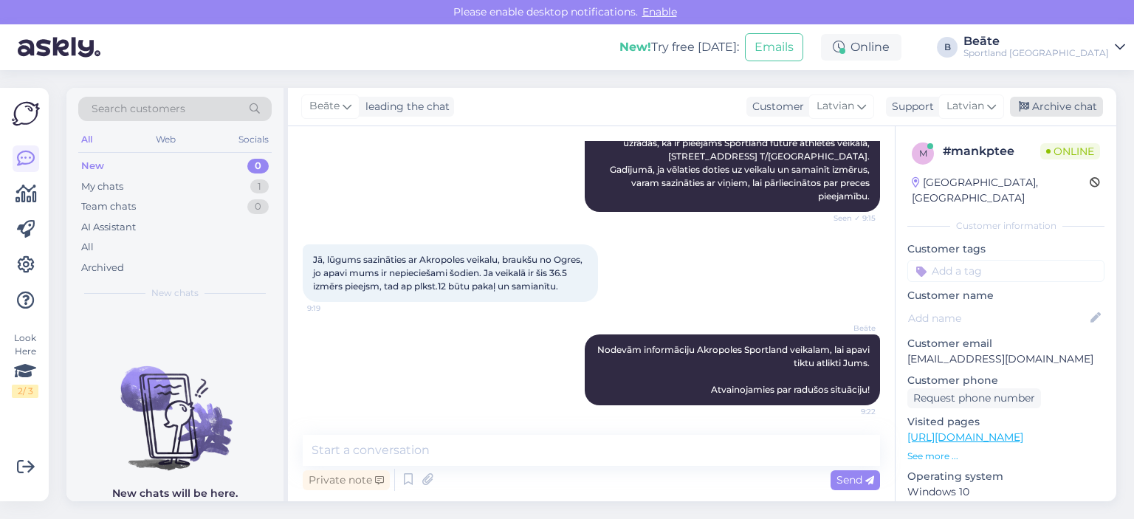
click at [1085, 106] on div "Archive chat" at bounding box center [1056, 107] width 93 height 20
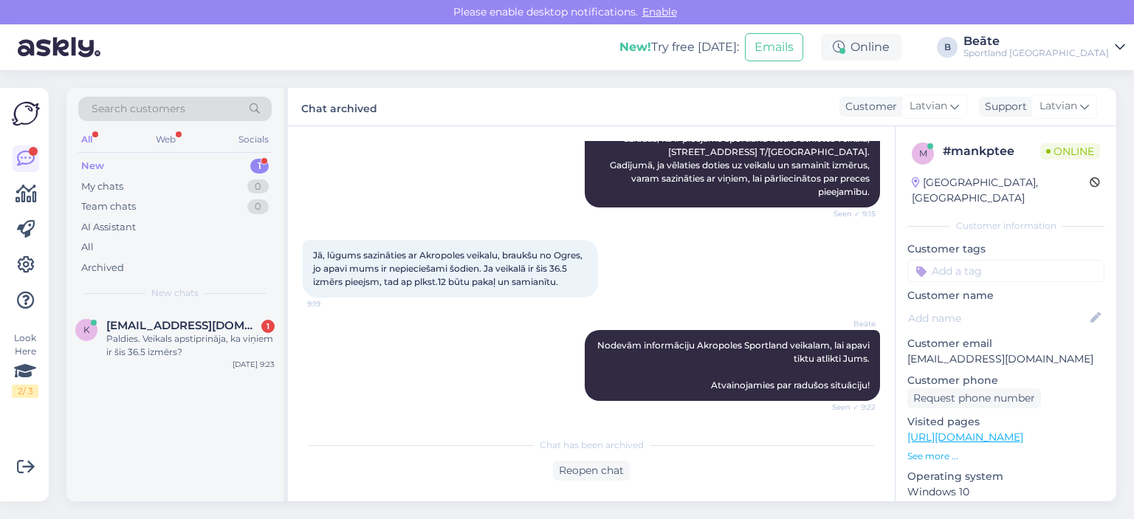
scroll to position [366, 0]
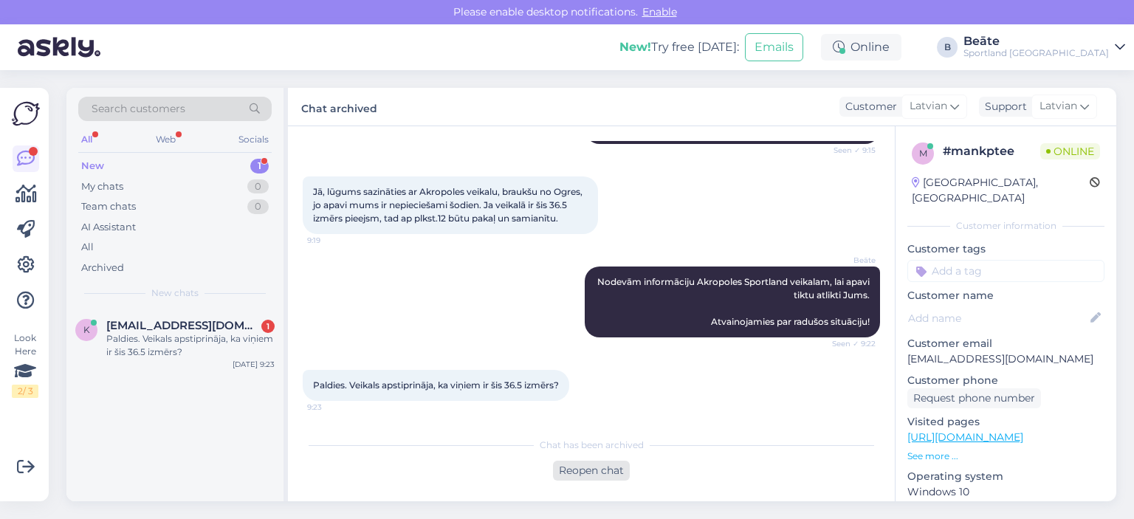
click at [608, 477] on div "Reopen chat" at bounding box center [591, 471] width 77 height 20
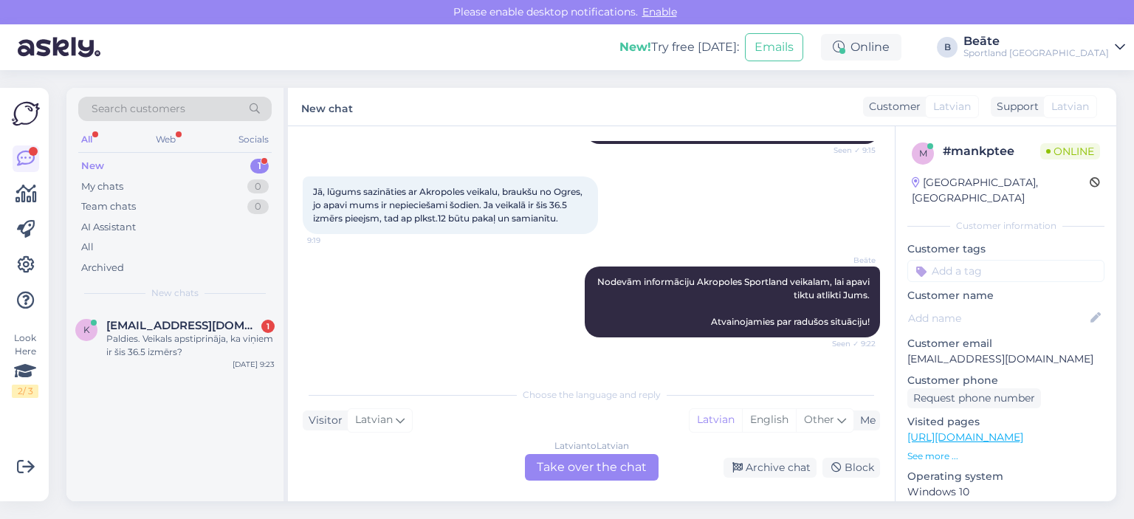
click at [620, 473] on div "Latvian to Latvian Take over the chat" at bounding box center [592, 467] width 134 height 27
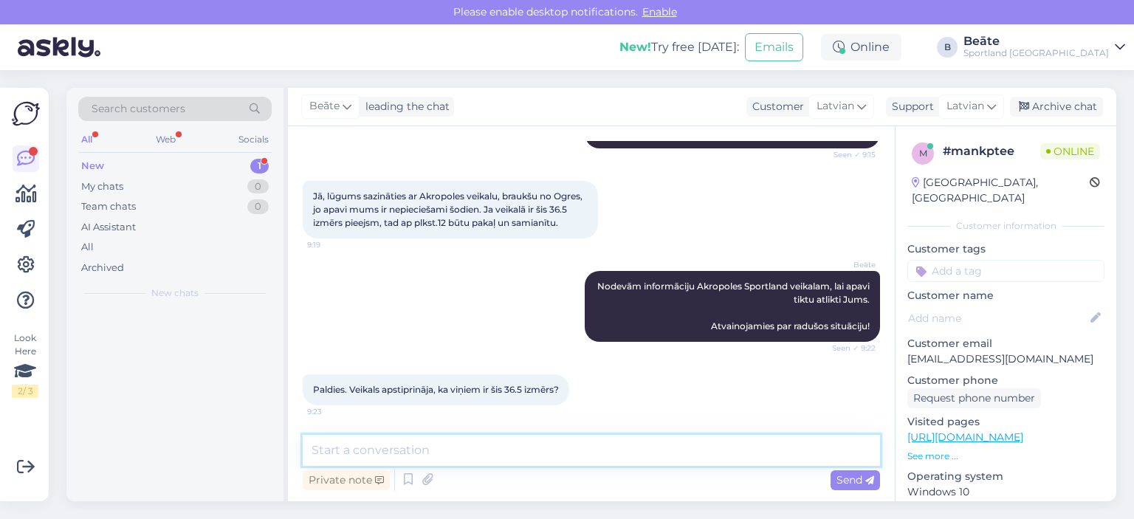
click at [603, 453] on textarea at bounding box center [591, 450] width 577 height 31
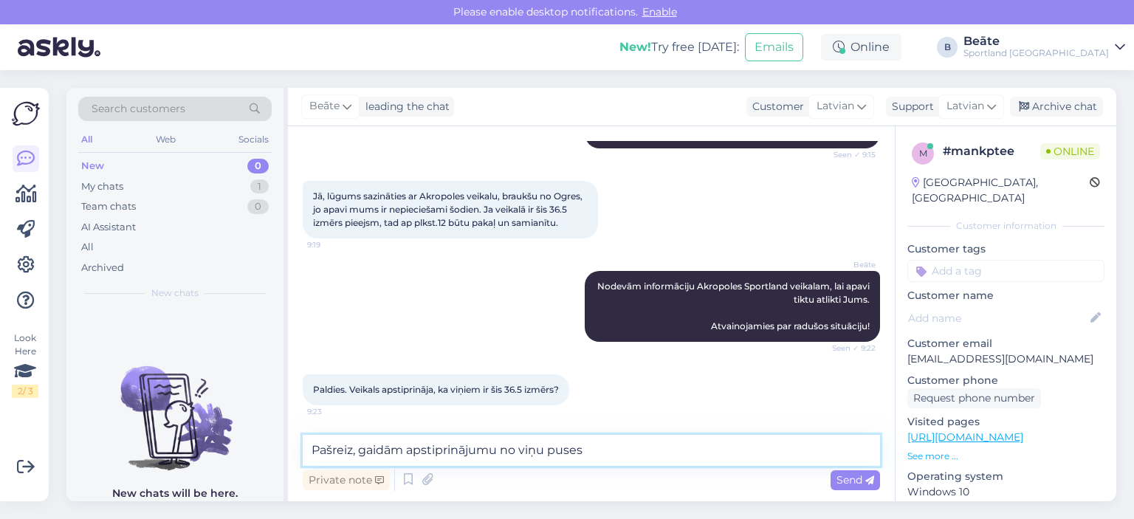
type textarea "Pašreiz, gaidām apstiprinājumu no viņu puses."
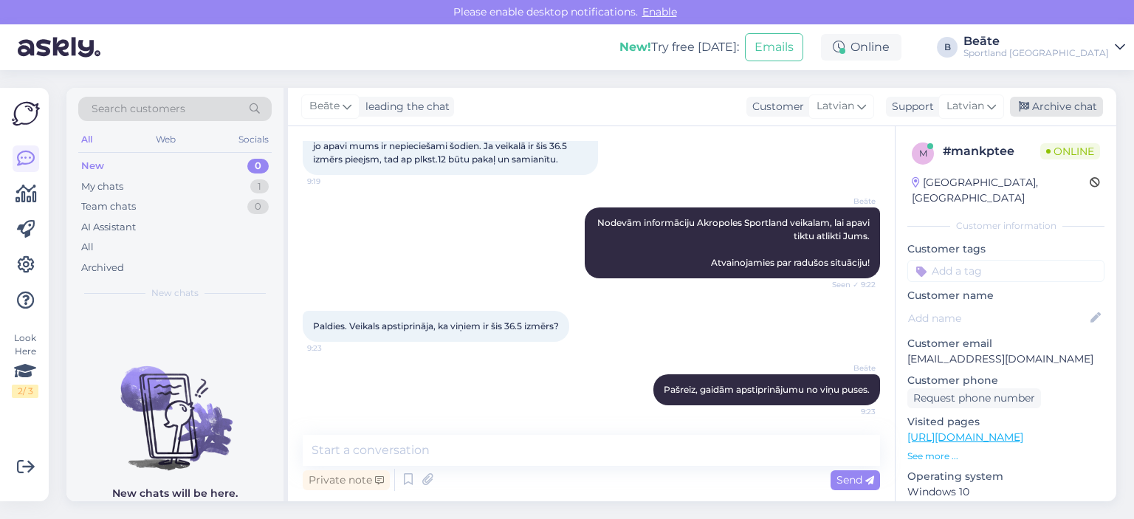
click at [1076, 103] on div "Archive chat" at bounding box center [1056, 107] width 93 height 20
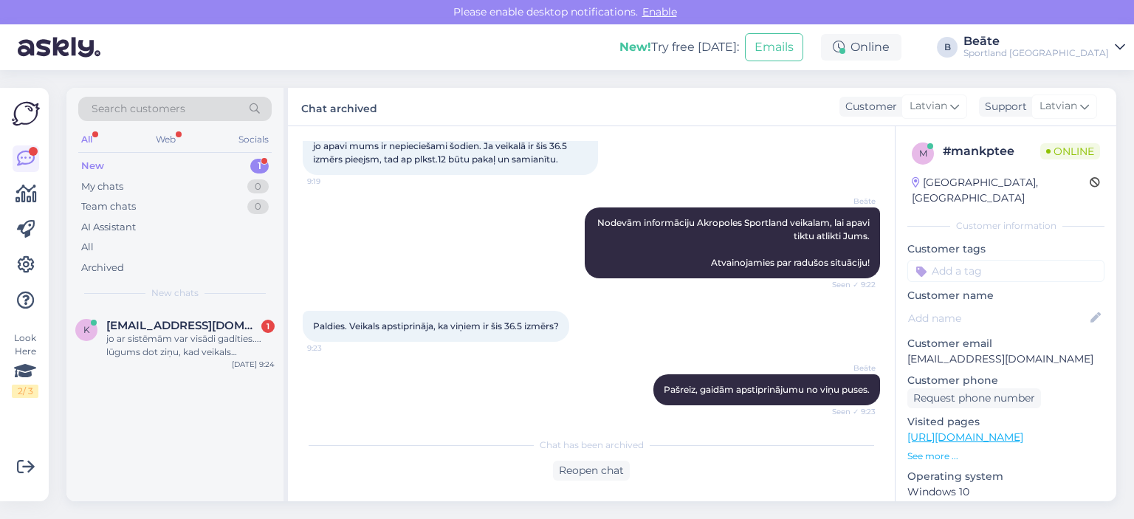
scroll to position [507, 0]
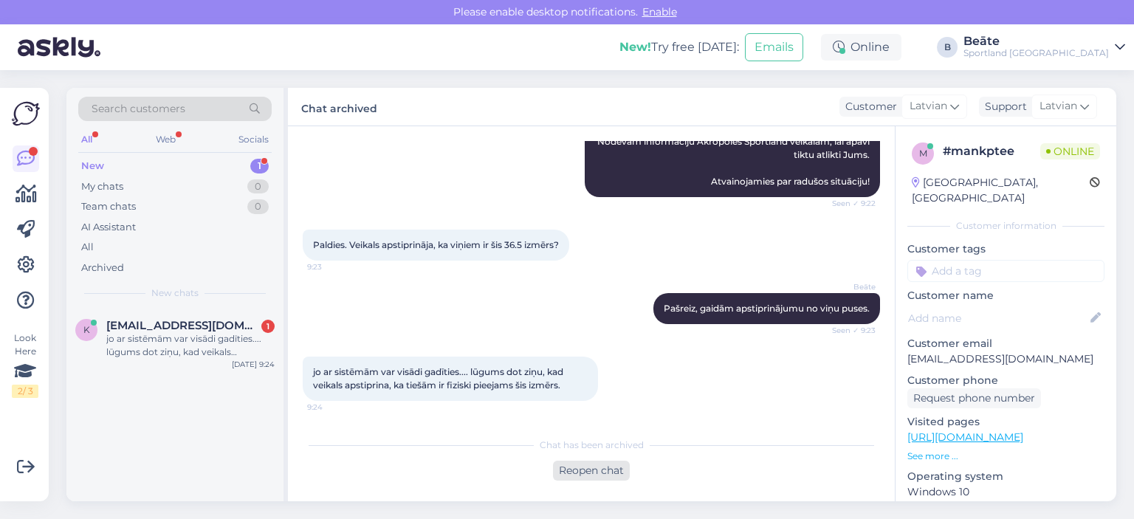
click at [594, 466] on div "Reopen chat" at bounding box center [591, 471] width 77 height 20
click at [605, 475] on div "Reopen chat" at bounding box center [591, 471] width 77 height 20
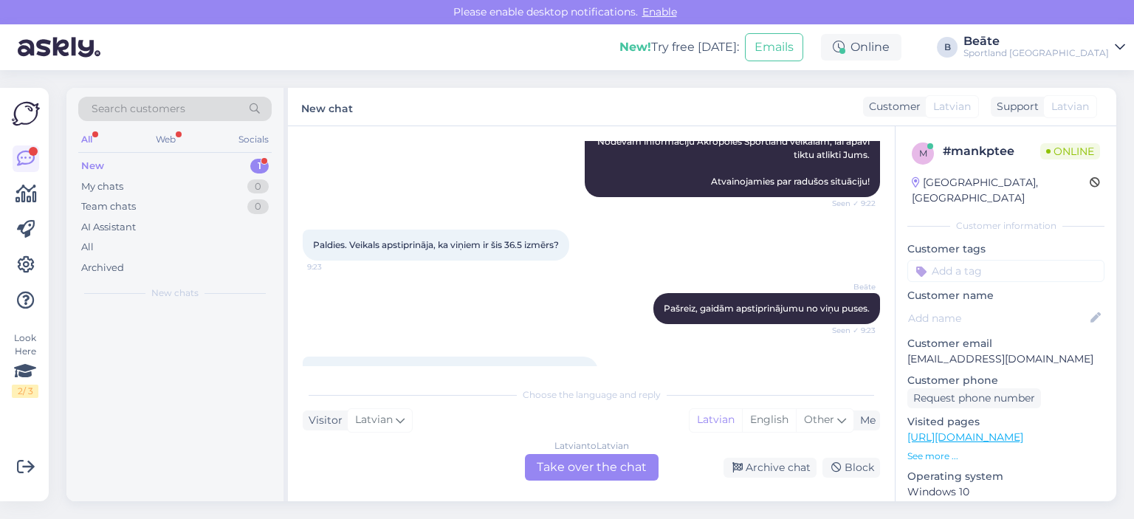
scroll to position [557, 0]
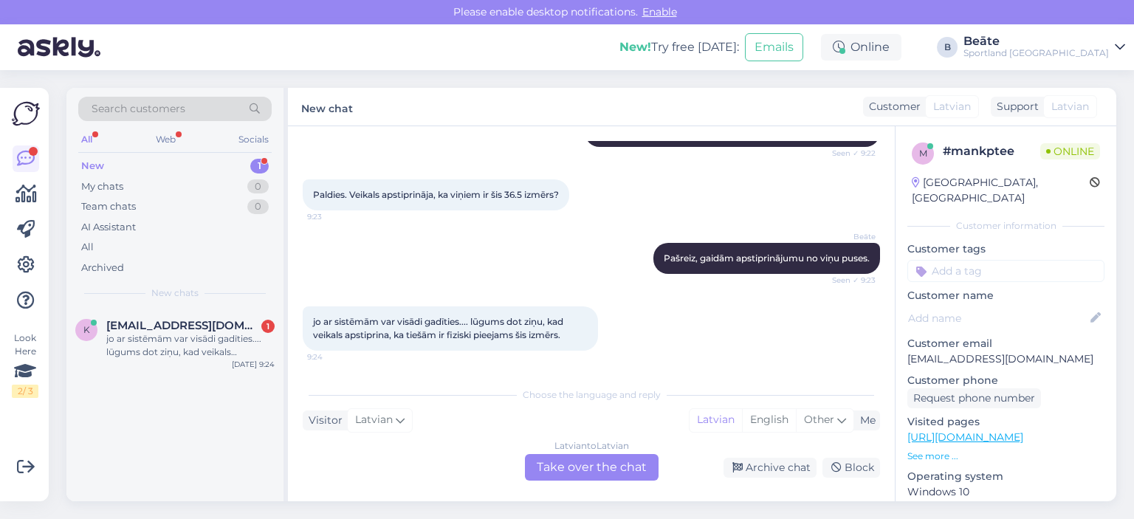
click at [617, 463] on div "Latvian to Latvian Take over the chat" at bounding box center [592, 467] width 134 height 27
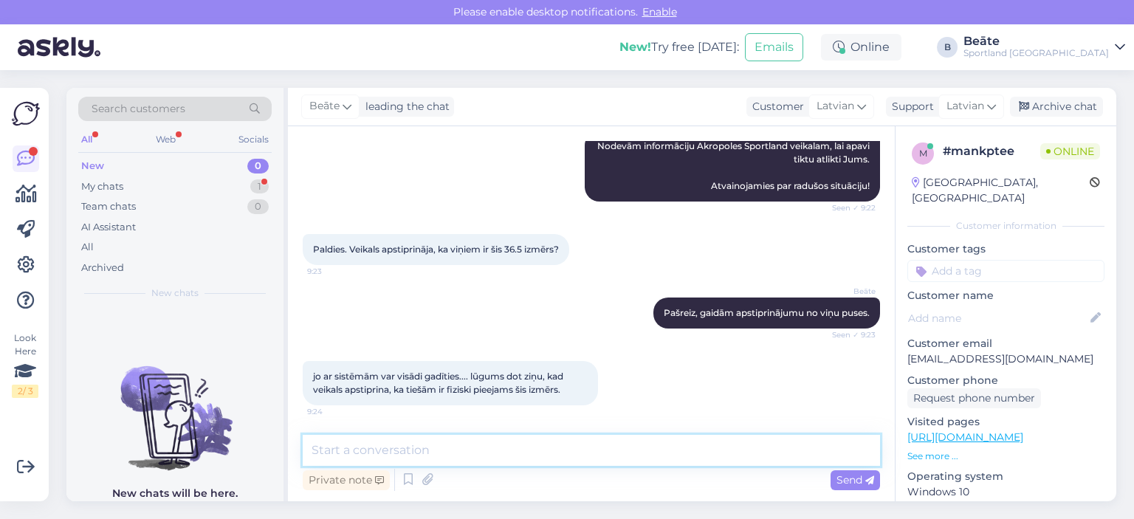
click at [600, 445] on textarea at bounding box center [591, 450] width 577 height 31
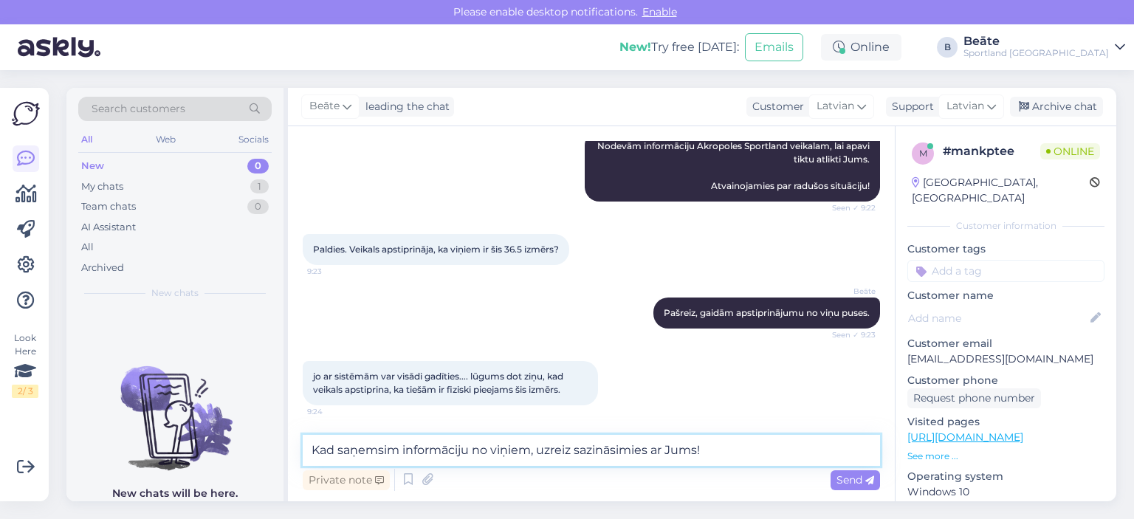
type textarea "Kad saņemsim informāciju no viņiem, uzreiz sazināsimies ar Jums!"
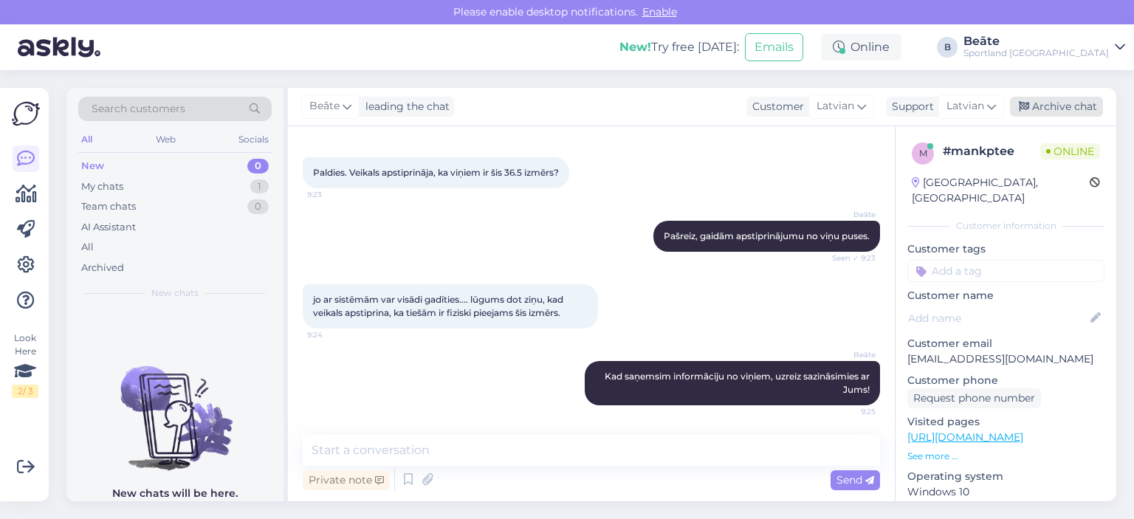
click at [1043, 99] on div "Archive chat" at bounding box center [1056, 107] width 93 height 20
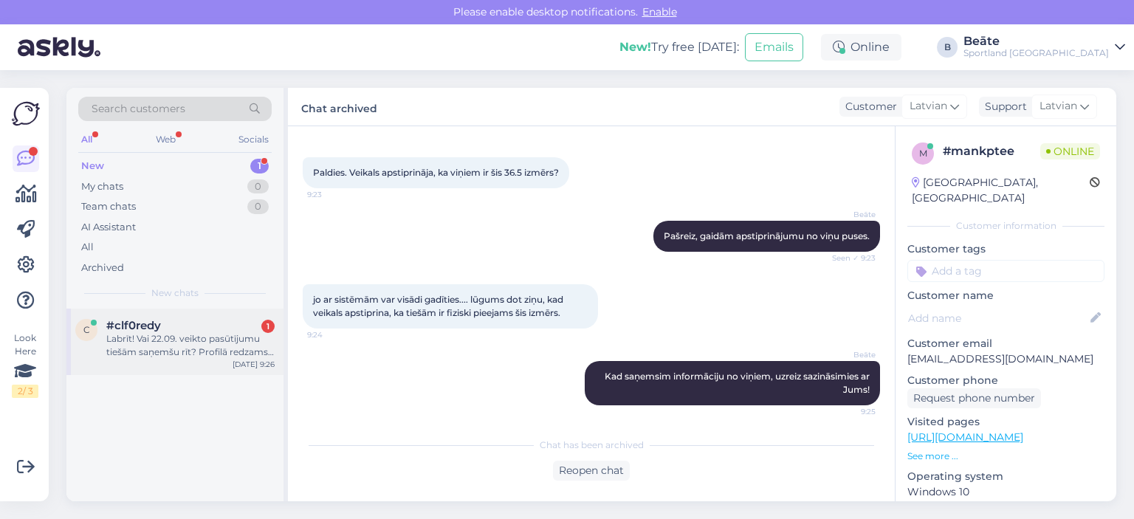
click at [165, 343] on div "Labrīt! Vai 22.09. veikto pasūtījumu tiešām saņemšu rīt? Profilā redzams, ka vē…" at bounding box center [190, 345] width 168 height 27
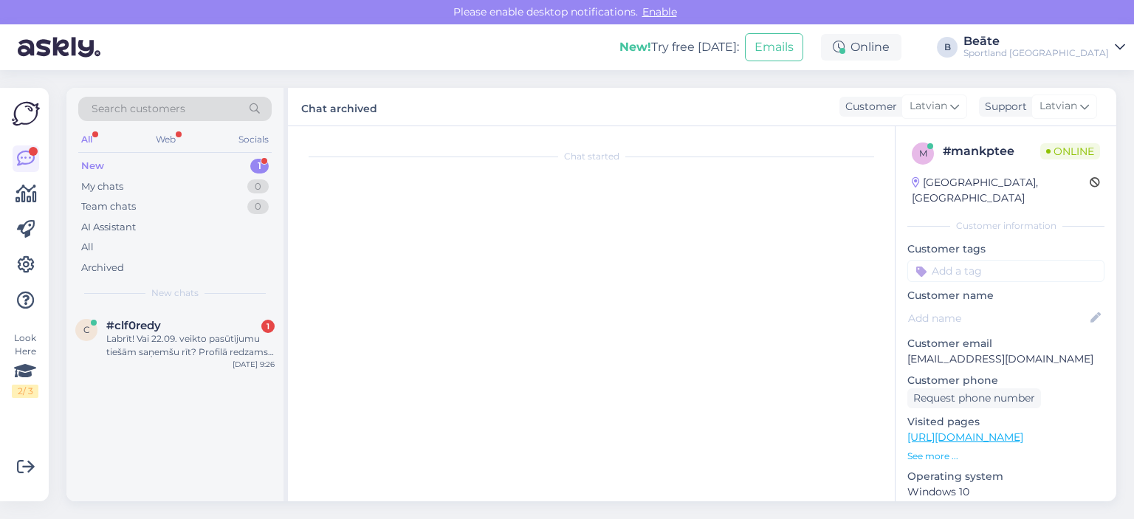
scroll to position [0, 0]
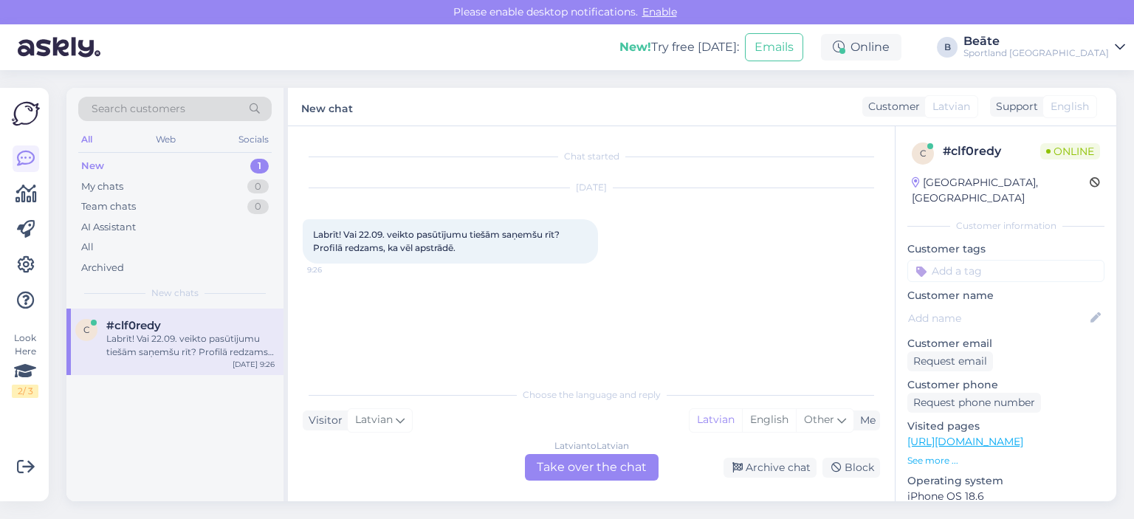
click at [580, 466] on div "Latvian to Latvian Take over the chat" at bounding box center [592, 467] width 134 height 27
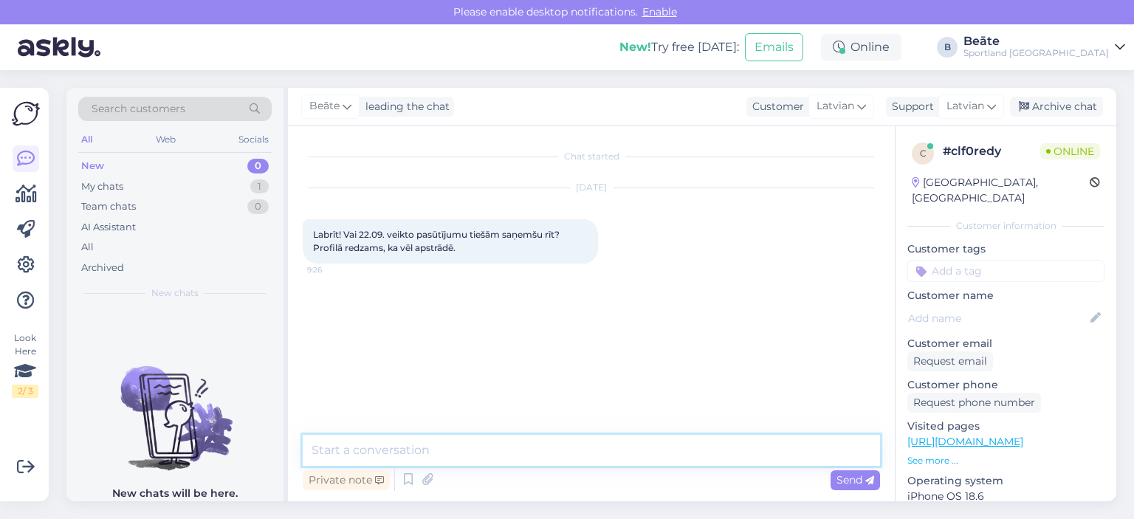
click at [582, 456] on textarea at bounding box center [591, 450] width 577 height 31
type textarea "Sveiki, kāds ir pasūtījuma numurs?"
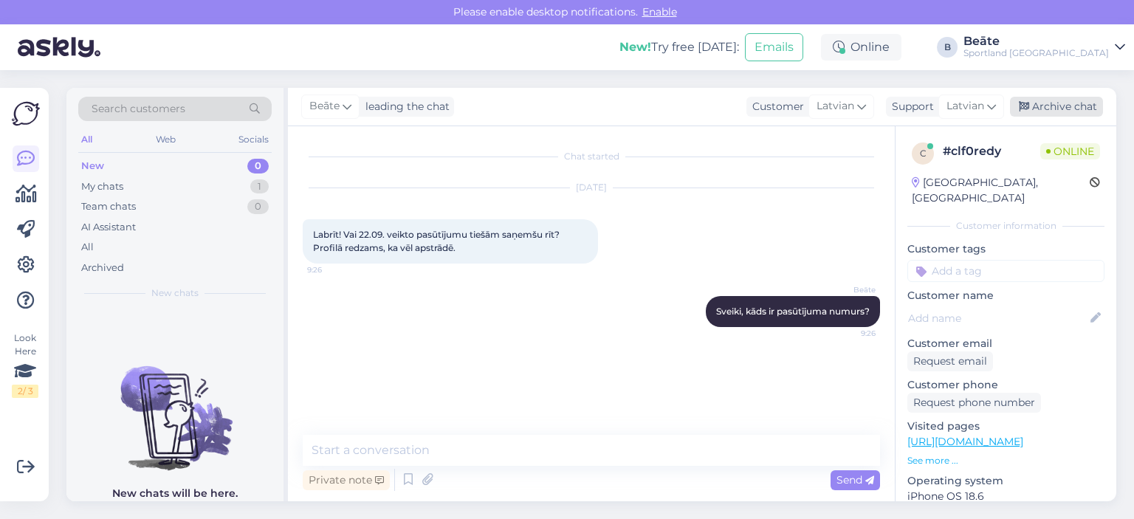
click at [1023, 109] on icon at bounding box center [1024, 107] width 10 height 10
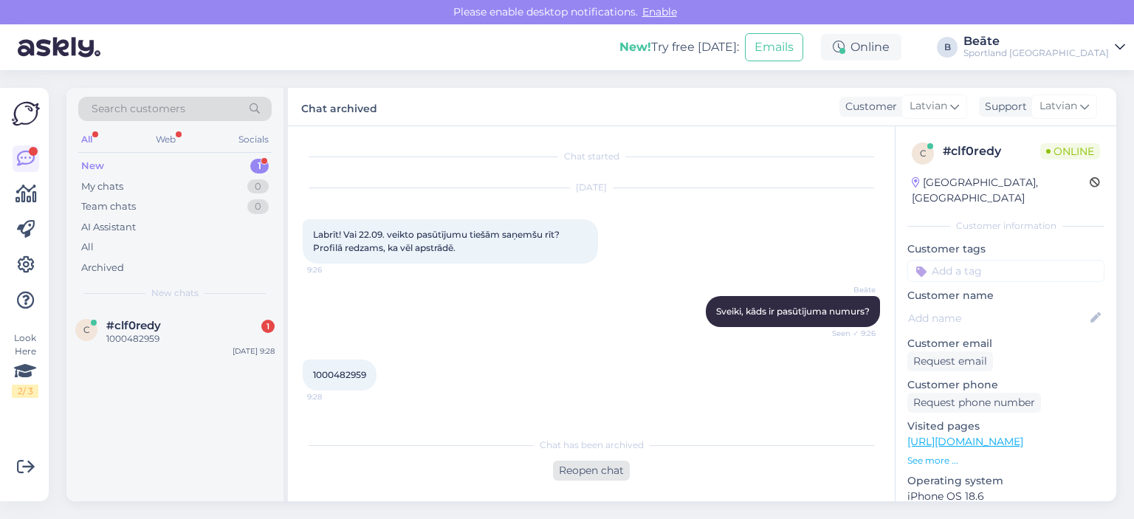
click at [576, 464] on div "Reopen chat" at bounding box center [591, 471] width 77 height 20
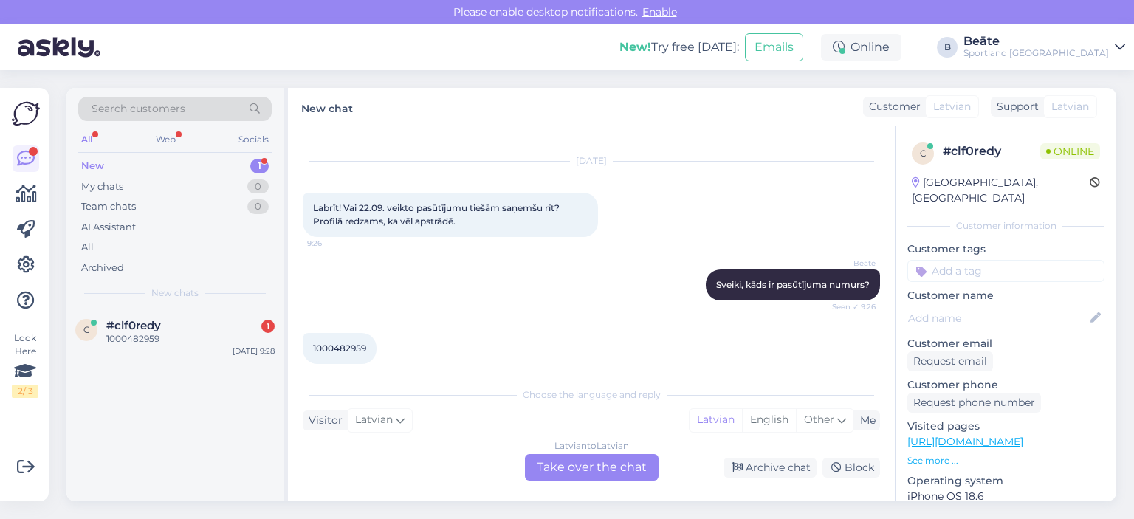
scroll to position [40, 0]
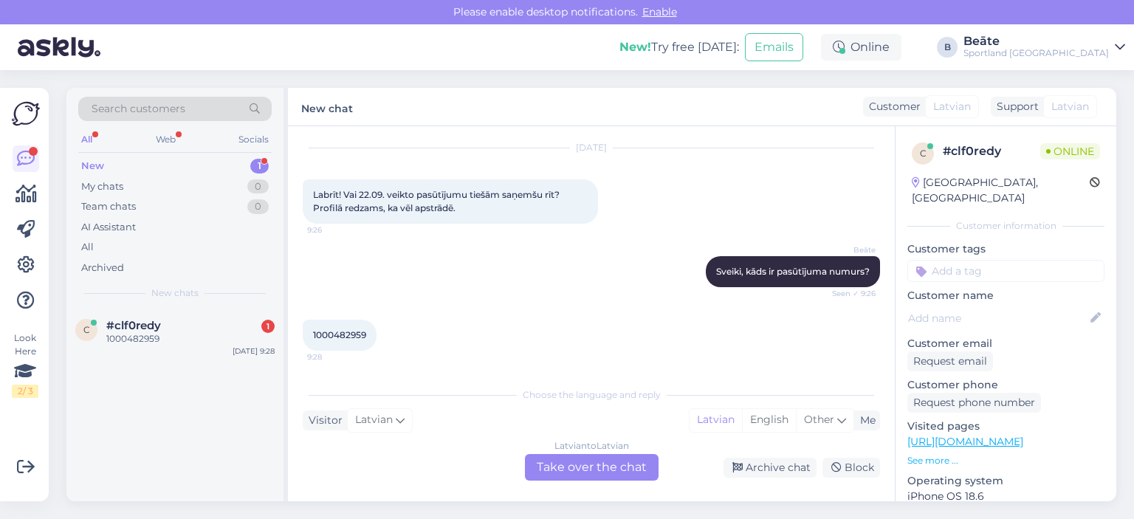
click at [594, 473] on div "Latvian to Latvian Take over the chat" at bounding box center [592, 467] width 134 height 27
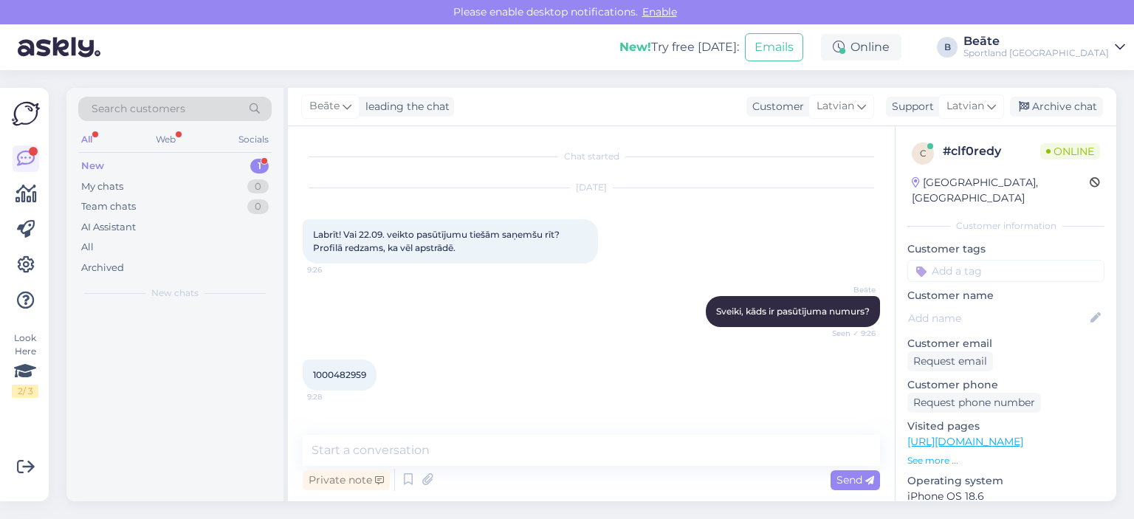
scroll to position [0, 0]
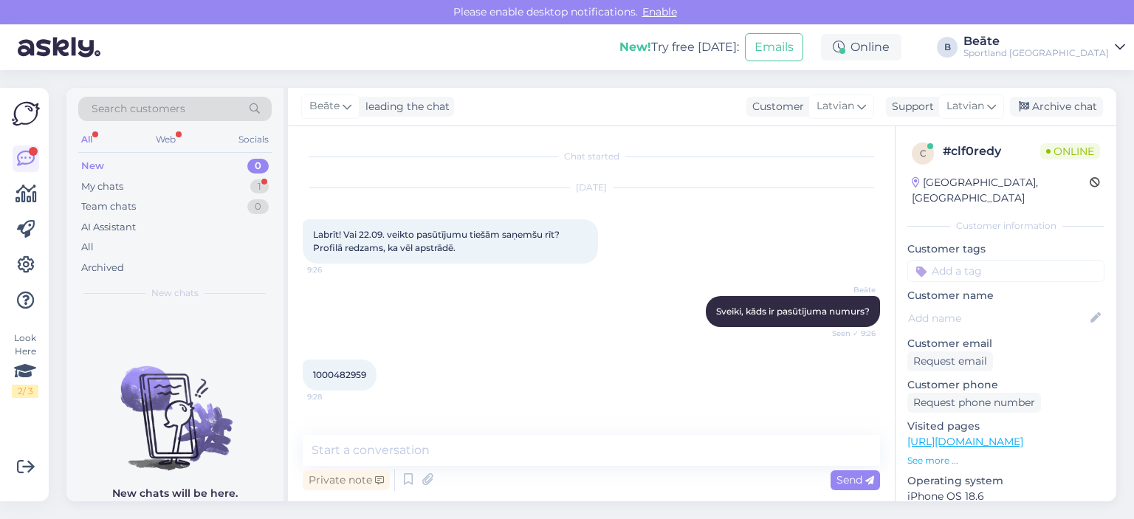
click at [316, 374] on span "1000482959" at bounding box center [339, 374] width 53 height 11
copy div "1000482959 9:28"
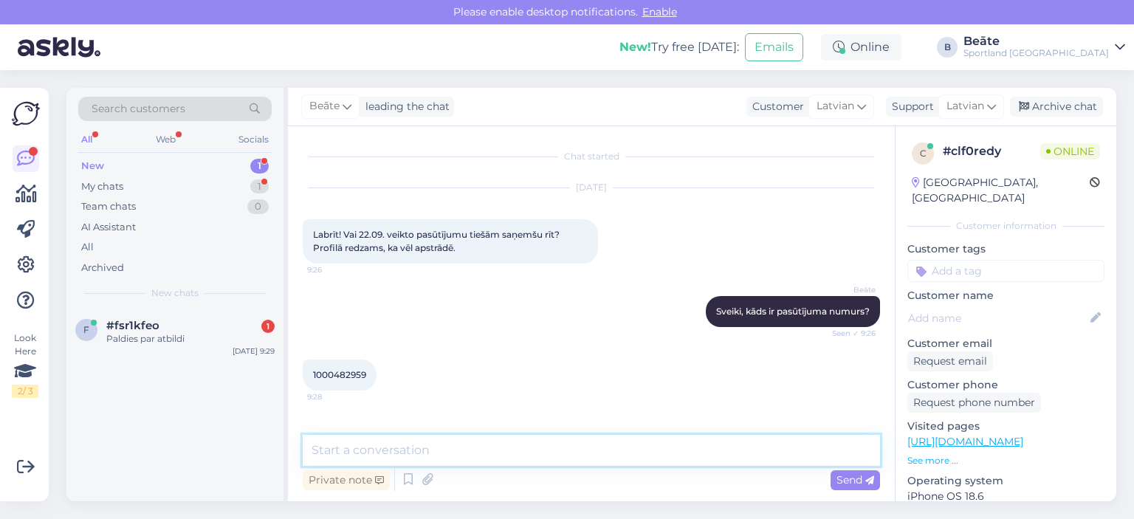
click at [483, 449] on textarea at bounding box center [591, 450] width 577 height 31
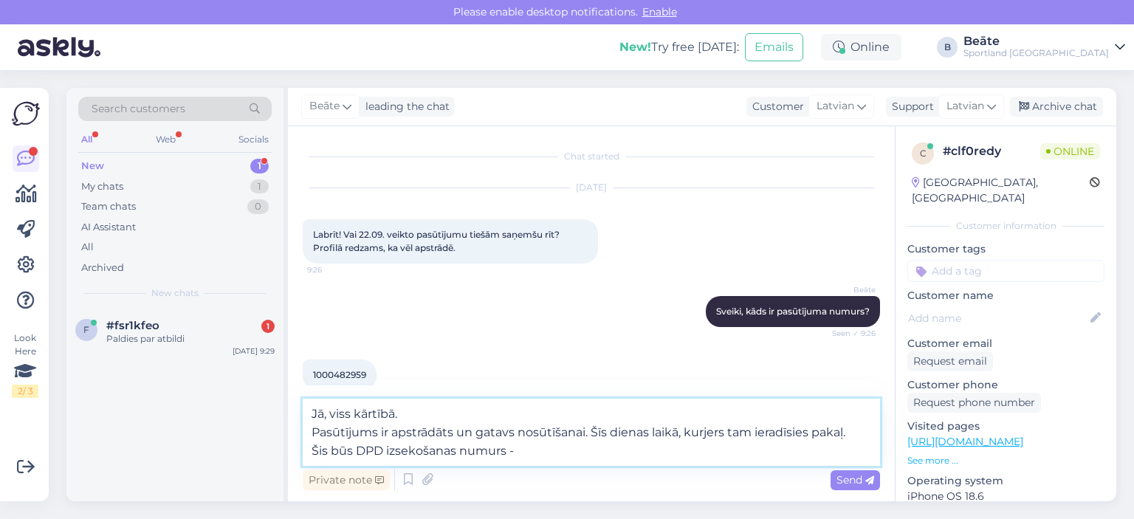
paste textarea "05757995528561"
type textarea "Jā, viss kārtībā. Pasūtījums ir apstrādāts un gatavs nosūtīšanai. Šīs dienas la…"
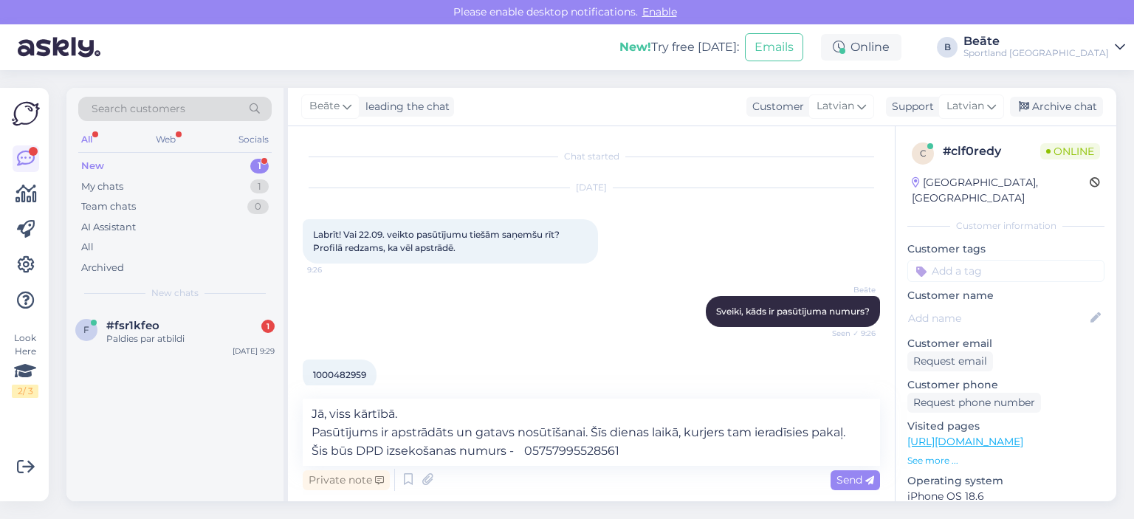
click at [823, 474] on div "Private note Send" at bounding box center [591, 480] width 577 height 28
click at [851, 477] on span "Send" at bounding box center [856, 479] width 38 height 13
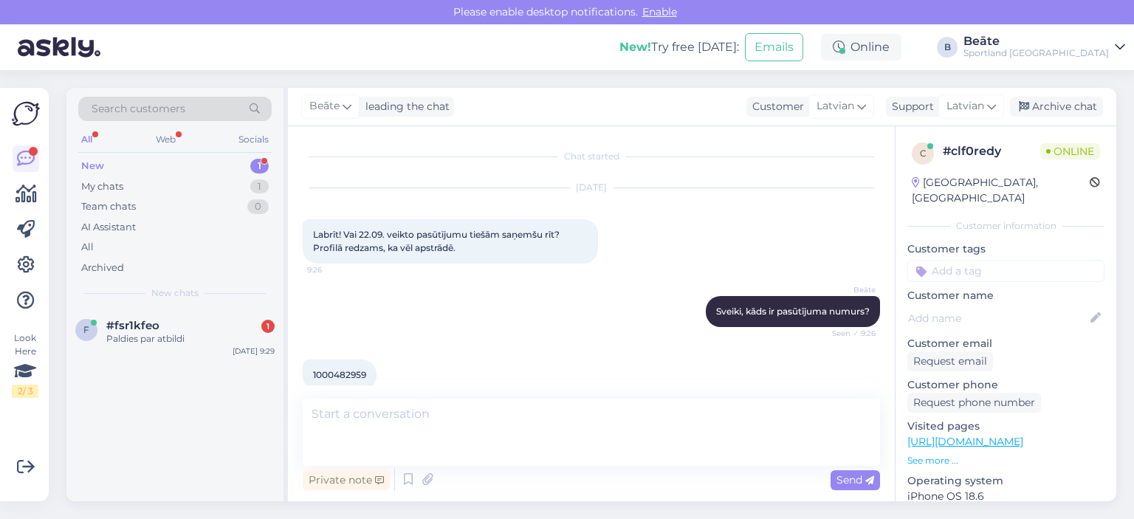
scroll to position [89, 0]
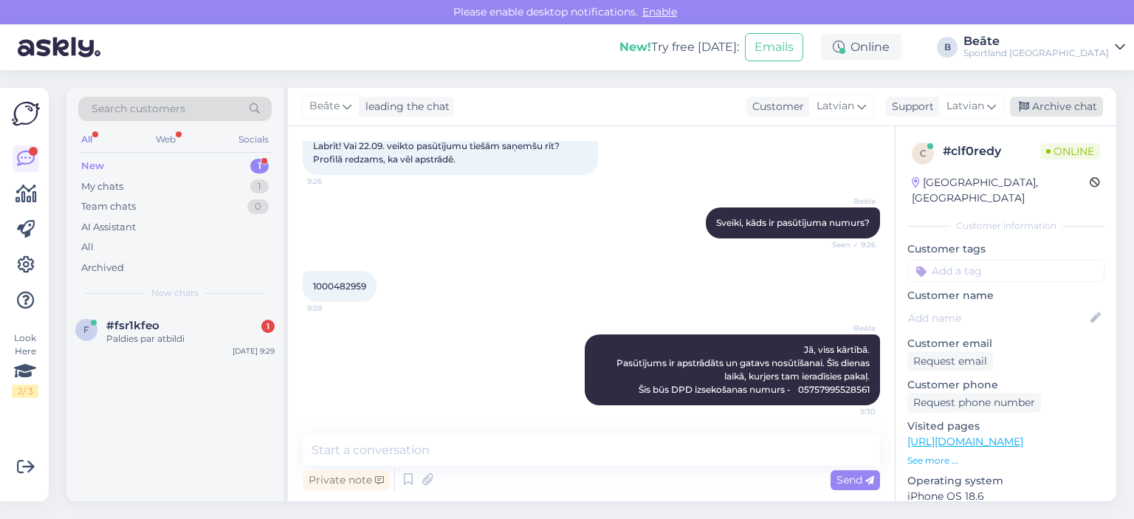
click at [1049, 107] on div "Archive chat" at bounding box center [1056, 107] width 93 height 20
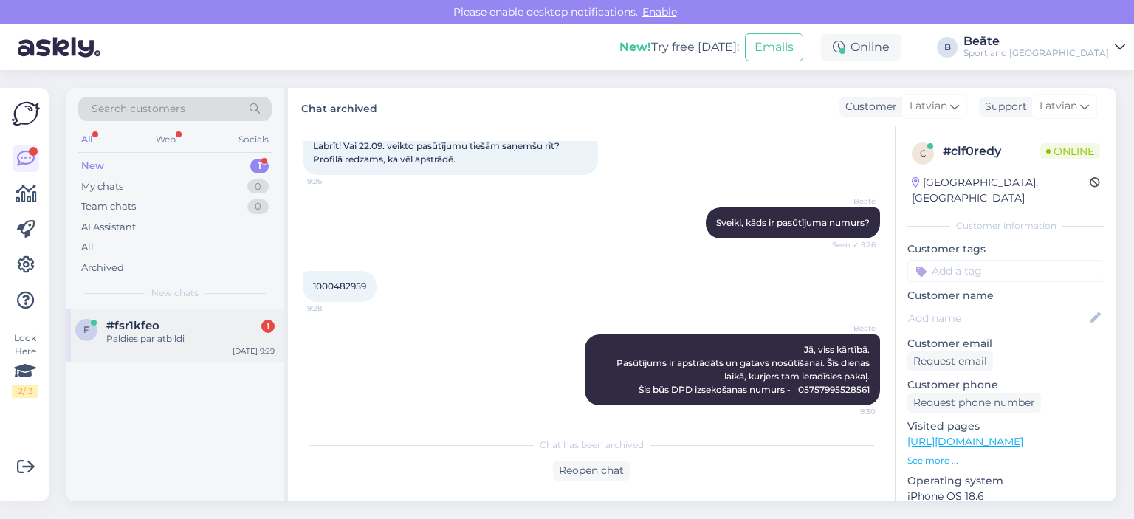
click at [180, 322] on div "#fsr1kfeo 1" at bounding box center [190, 325] width 168 height 13
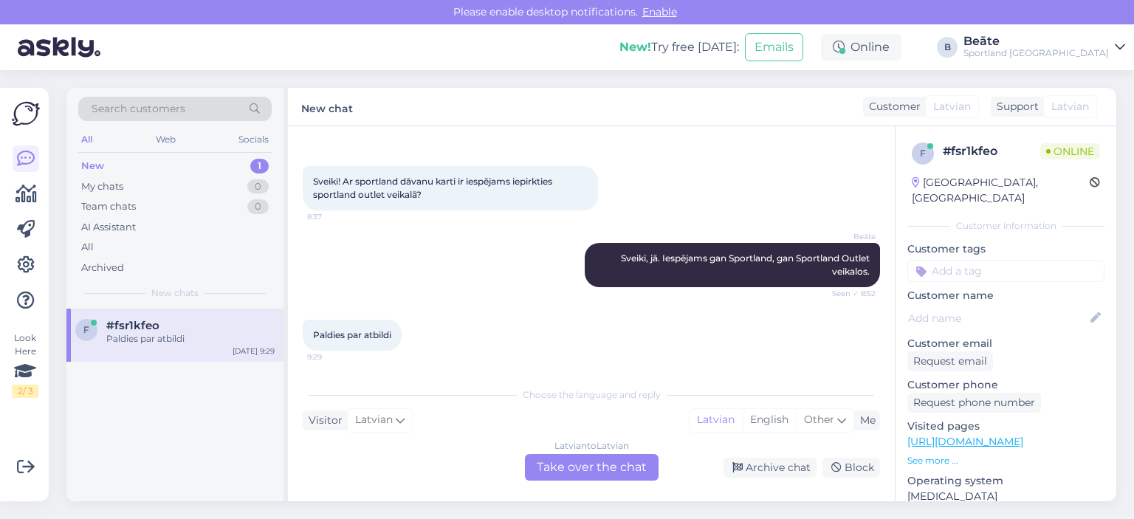
click at [597, 475] on div "Latvian to Latvian Take over the chat" at bounding box center [592, 467] width 134 height 27
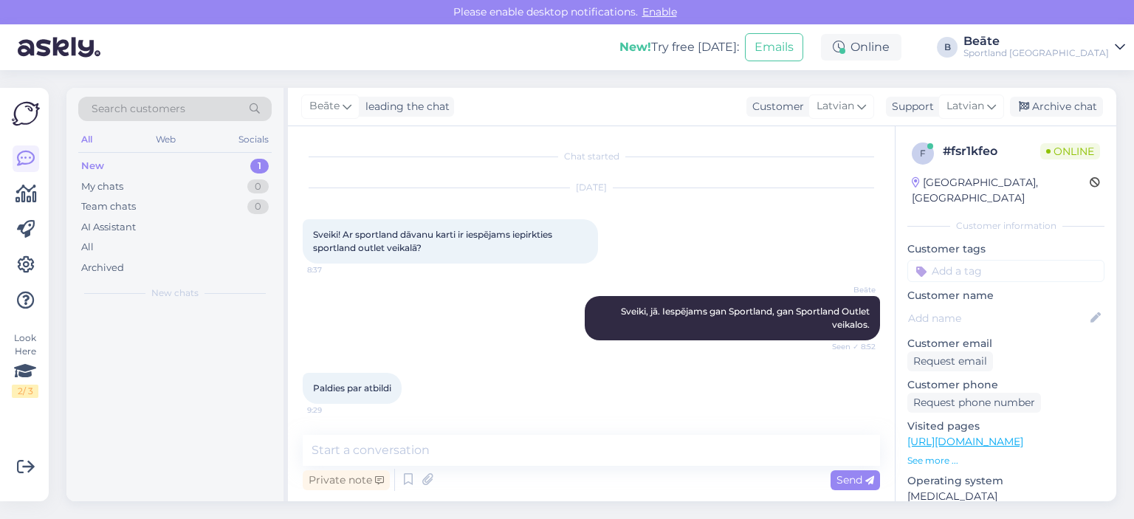
scroll to position [0, 0]
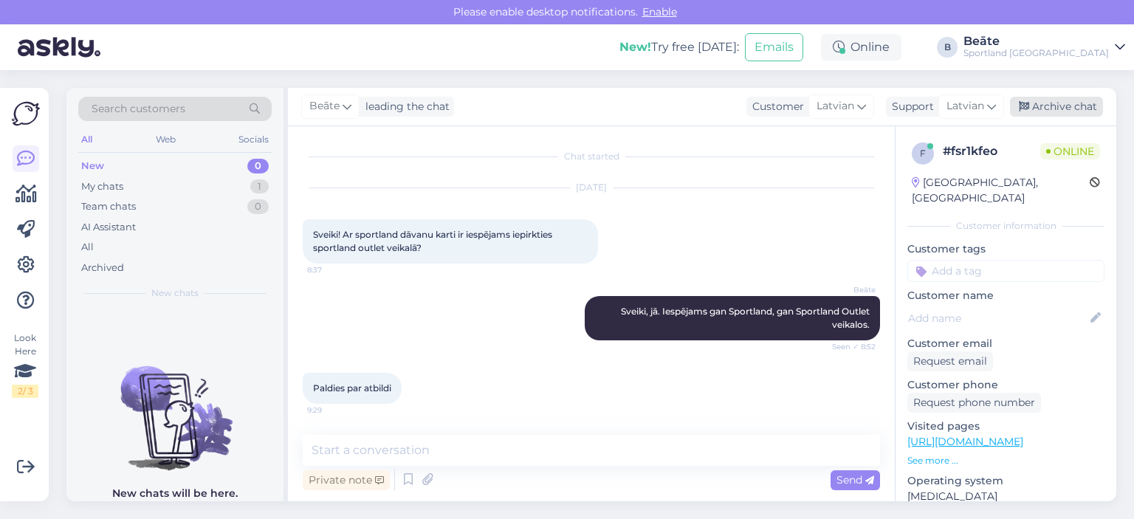
click at [1058, 107] on div "Archive chat" at bounding box center [1056, 107] width 93 height 20
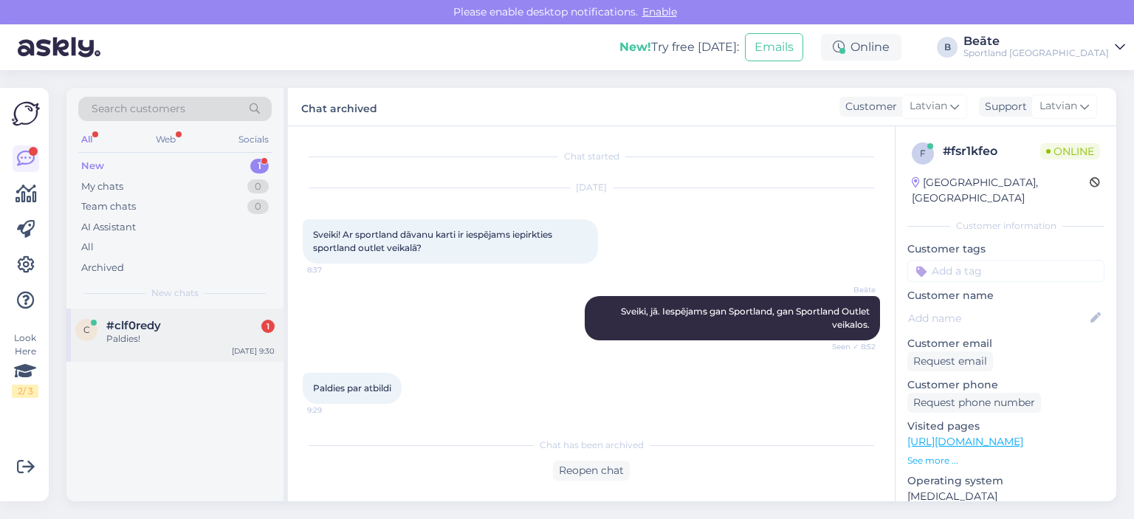
click at [174, 324] on div "#clf0redy 1" at bounding box center [190, 325] width 168 height 13
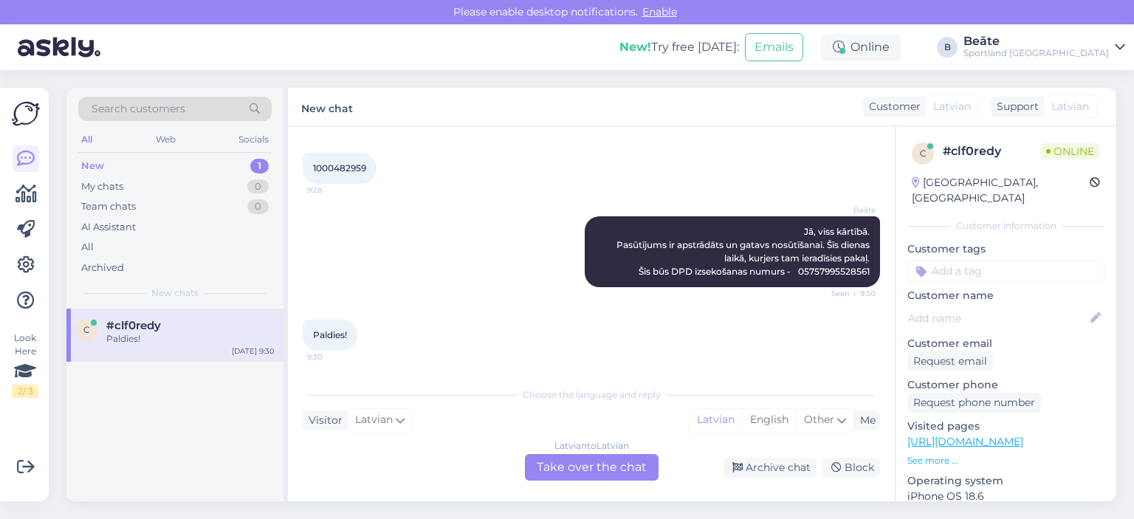
click at [572, 472] on div "Latvian to Latvian Take over the chat" at bounding box center [592, 467] width 134 height 27
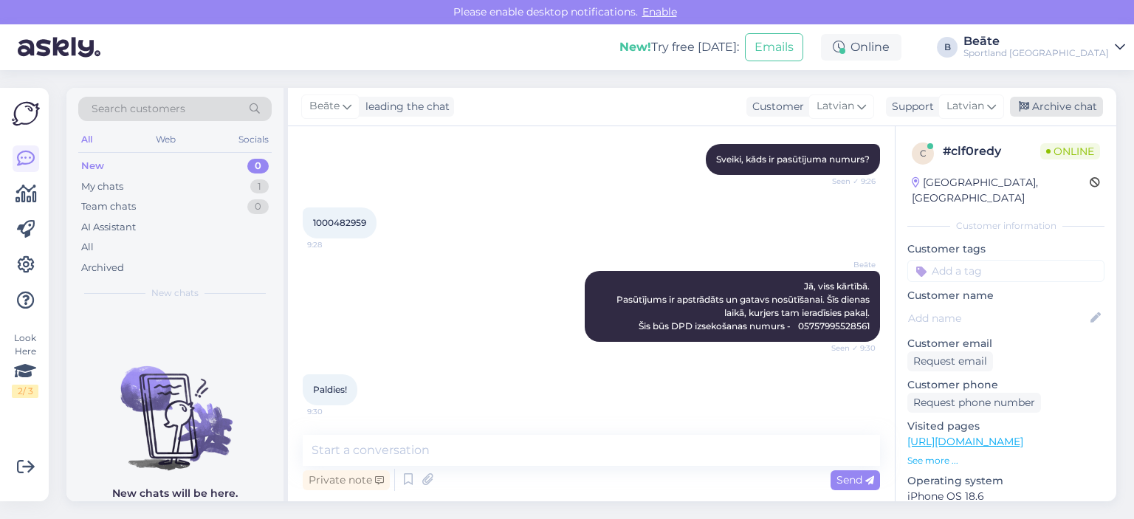
click at [1066, 106] on div "Archive chat" at bounding box center [1056, 107] width 93 height 20
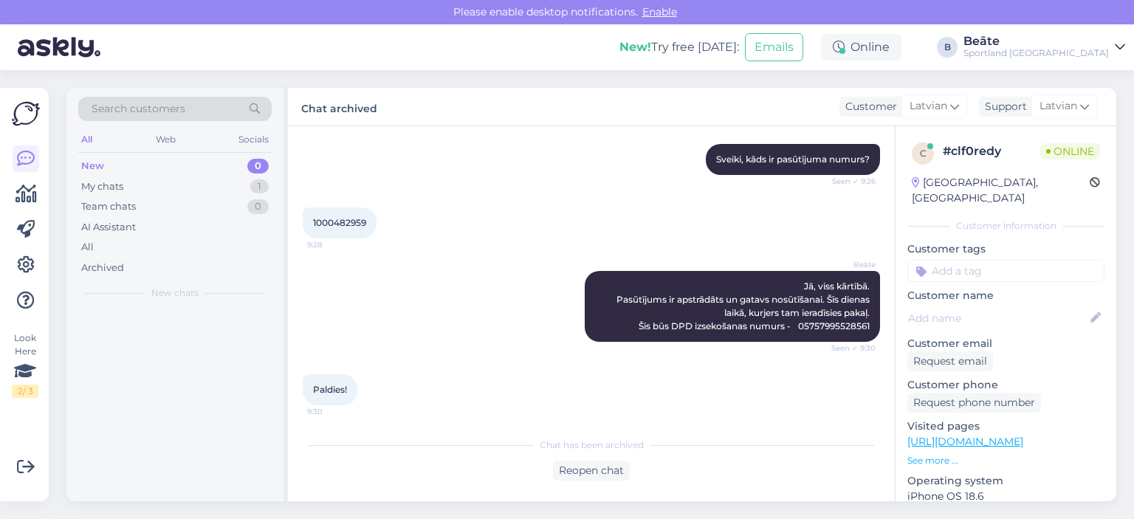
scroll to position [157, 0]
